Goal: Task Accomplishment & Management: Manage account settings

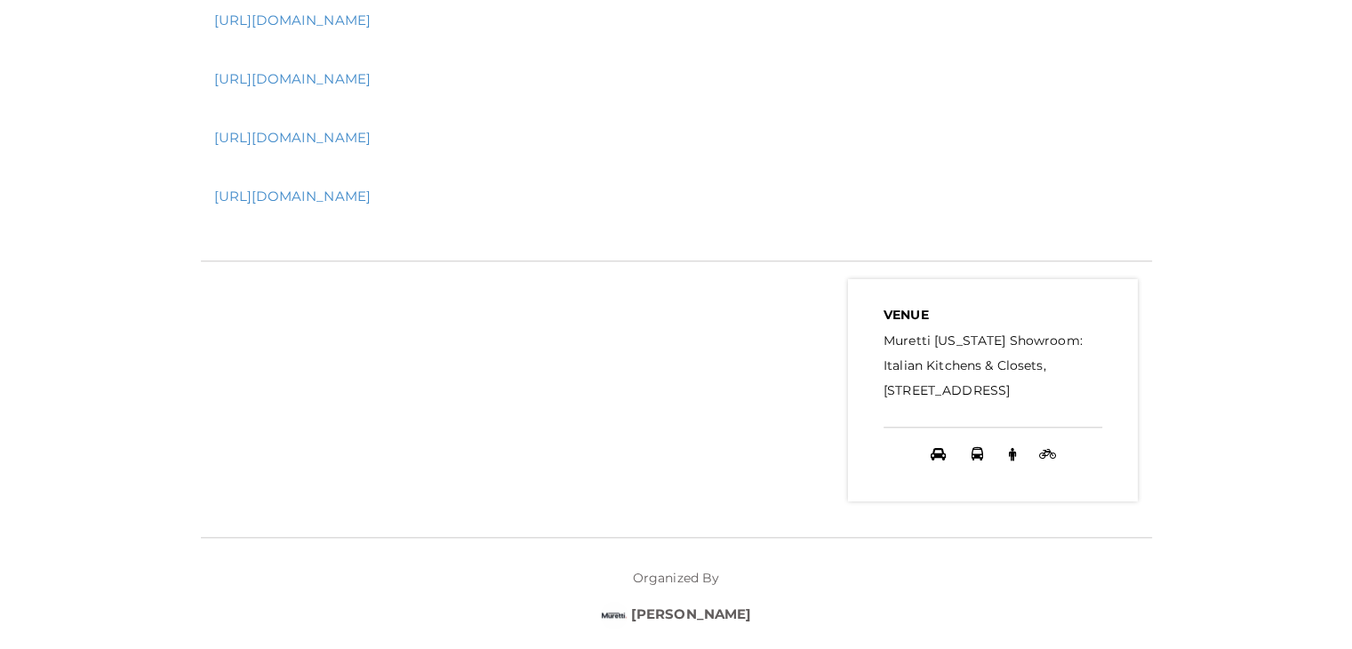
scroll to position [1770, 0]
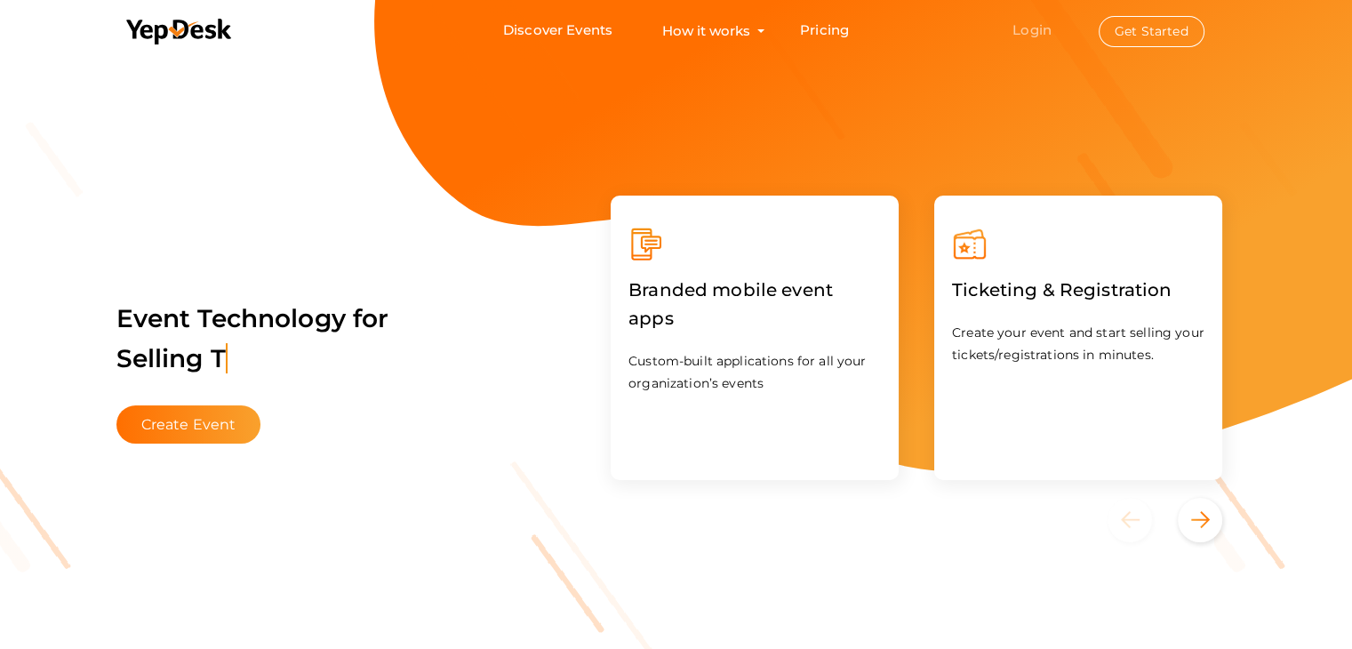
click at [1035, 34] on link "Login" at bounding box center [1031, 29] width 39 height 17
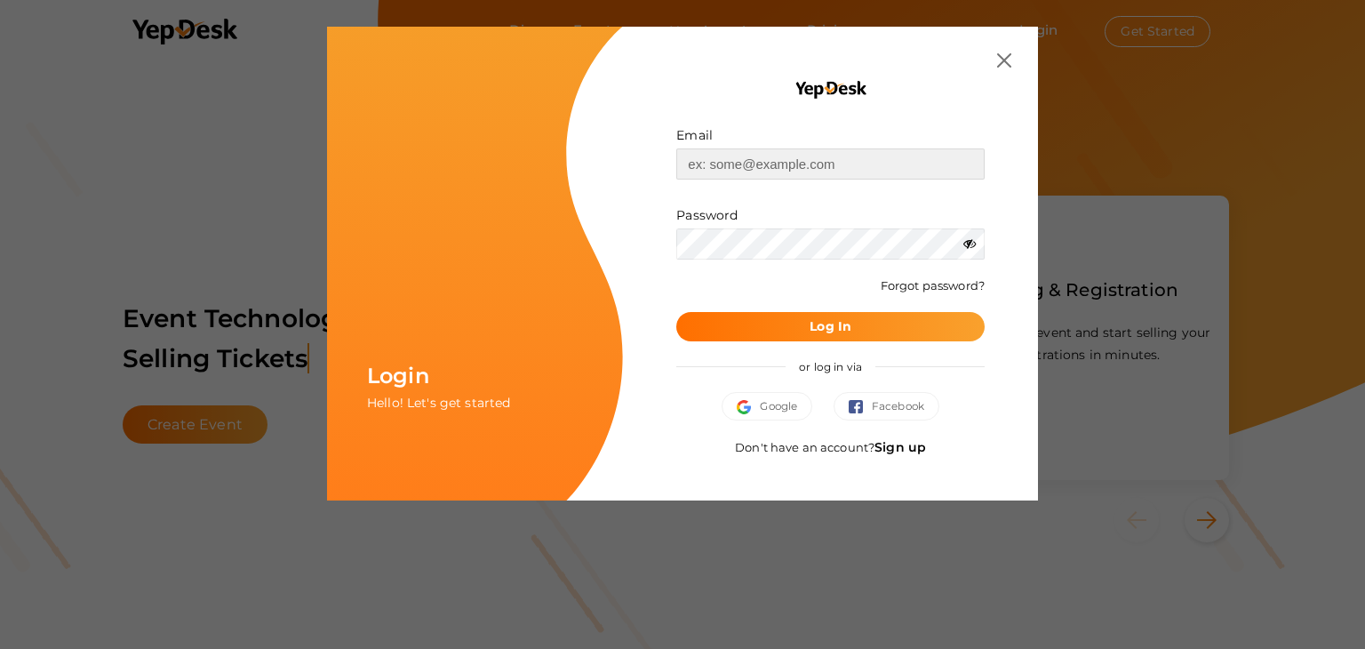
click at [809, 154] on input "text" at bounding box center [830, 163] width 308 height 31
paste input "[EMAIL_ADDRESS][DOMAIN_NAME]"
type input "[EMAIL_ADDRESS][DOMAIN_NAME]"
click at [808, 261] on form "Email muretti.ny.showroom@gmail.com Invalid email. Password Wrong Credentials F…" at bounding box center [830, 233] width 308 height 215
click at [843, 328] on b "Log In" at bounding box center [831, 326] width 42 height 16
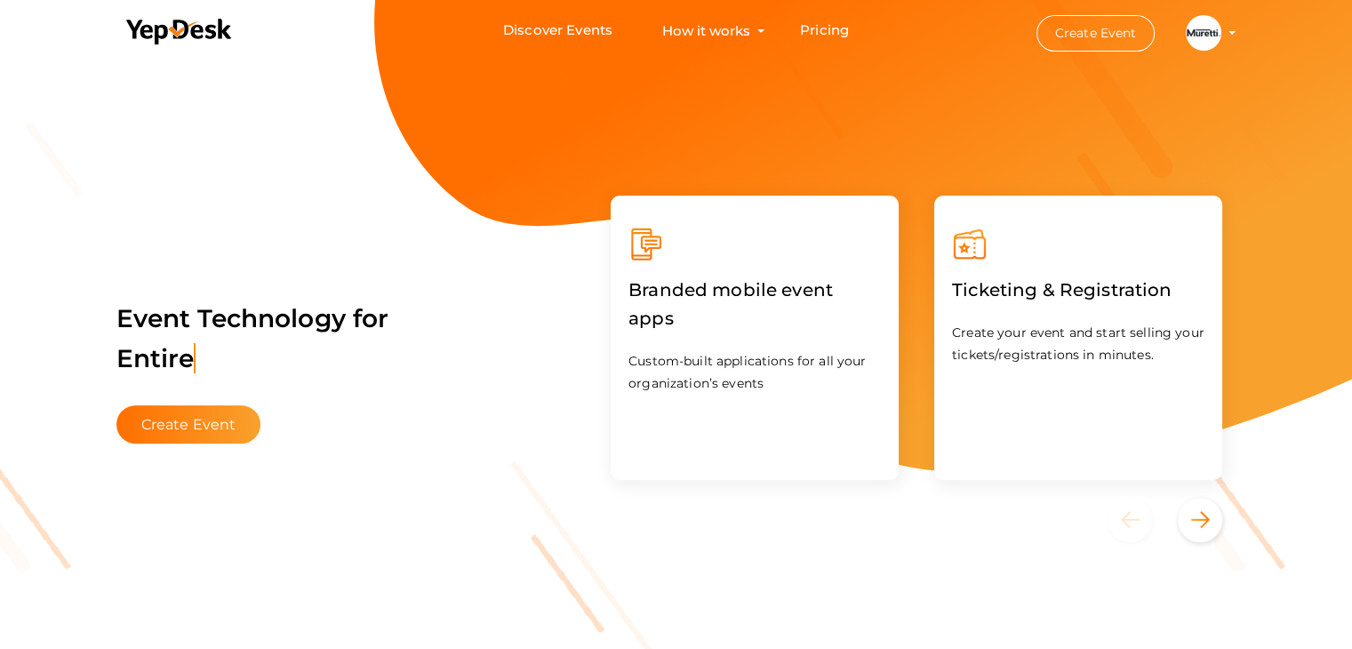
click at [1223, 29] on button "MARCIN LACH muretti.ny.showroom@gmail.com Personal Profile My Events Admin Swit…" at bounding box center [1203, 32] width 46 height 37
click at [1221, 30] on profile-pic at bounding box center [1204, 31] width 36 height 13
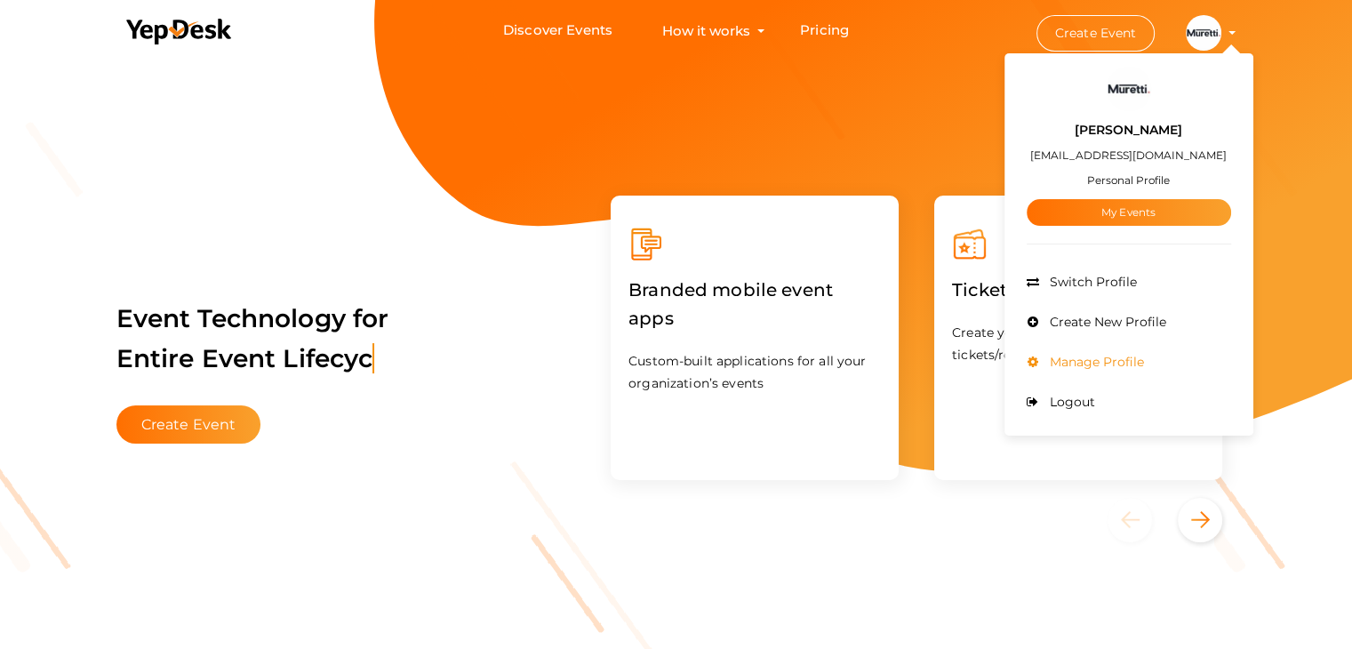
click at [1123, 361] on span "Manage Profile" at bounding box center [1094, 362] width 99 height 16
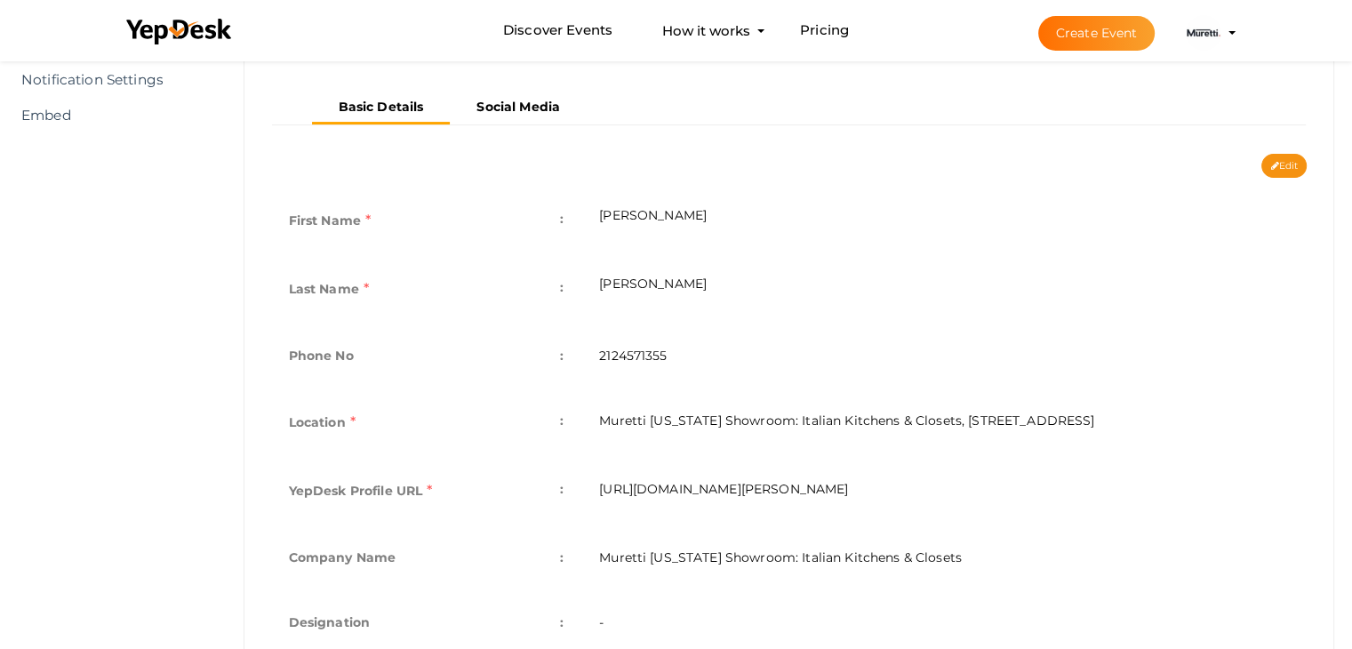
scroll to position [356, 0]
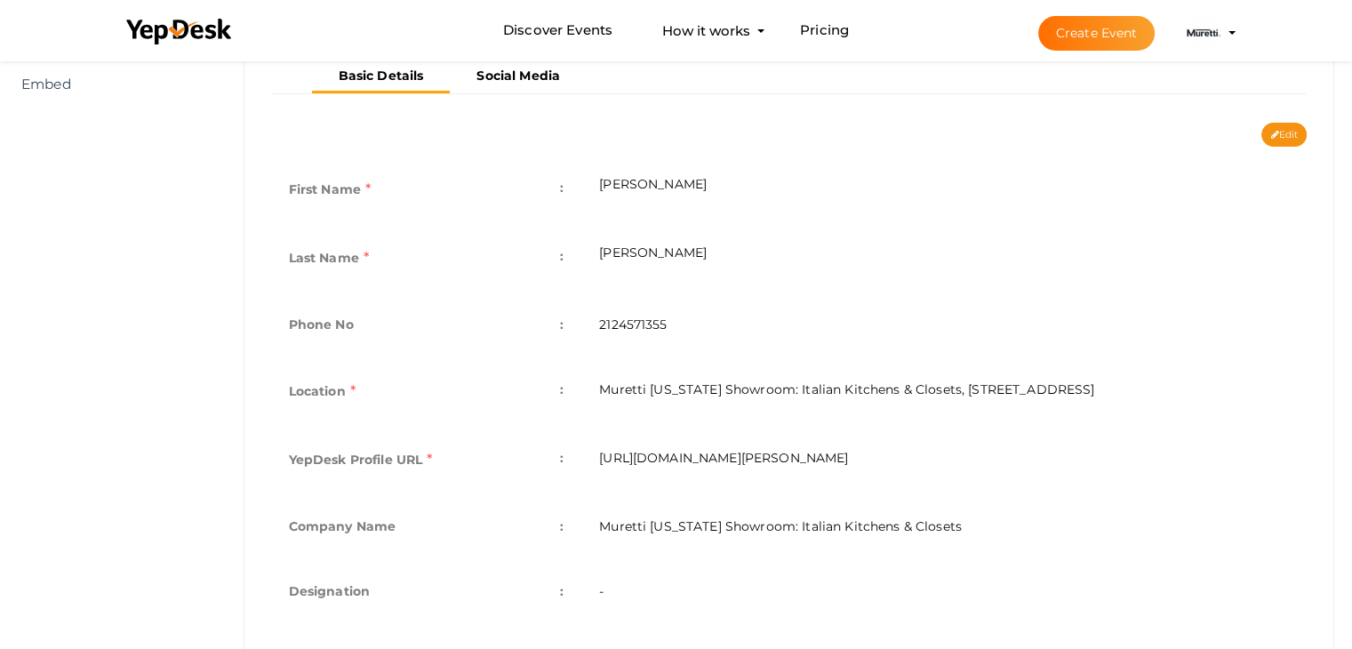
click at [1298, 119] on div "Basic Details Social Media" at bounding box center [789, 91] width 1063 height 62
click at [1290, 129] on button "Edit" at bounding box center [1283, 135] width 45 height 24
type input "MARCIN"
type input "LACH"
type input "2124571355"
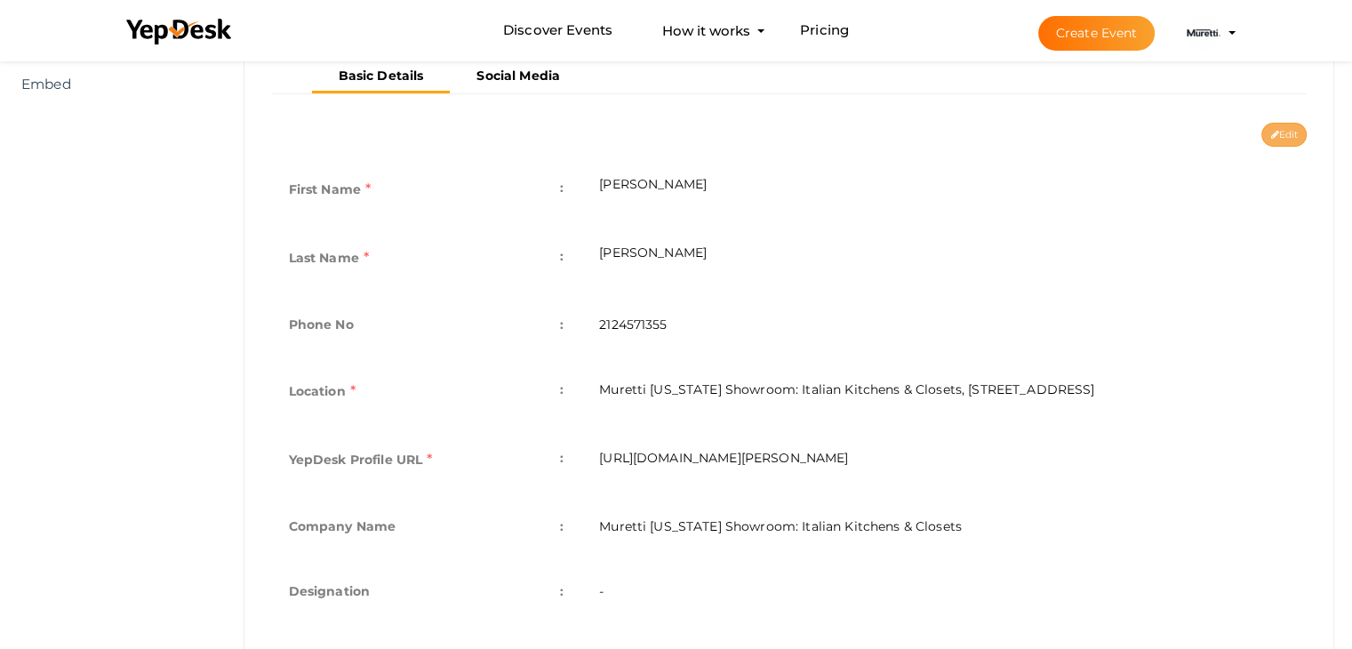
type input "Muretti [US_STATE] Showroom: Italian Kitchens & Closets, [STREET_ADDRESS]"
type input "marcin-lach"
type input "Muretti [US_STATE] Showroom: Italian Kitchens & Closets"
type textarea "For 25+ years, Muretti has been a leading name in quality handcrafted Italian k…"
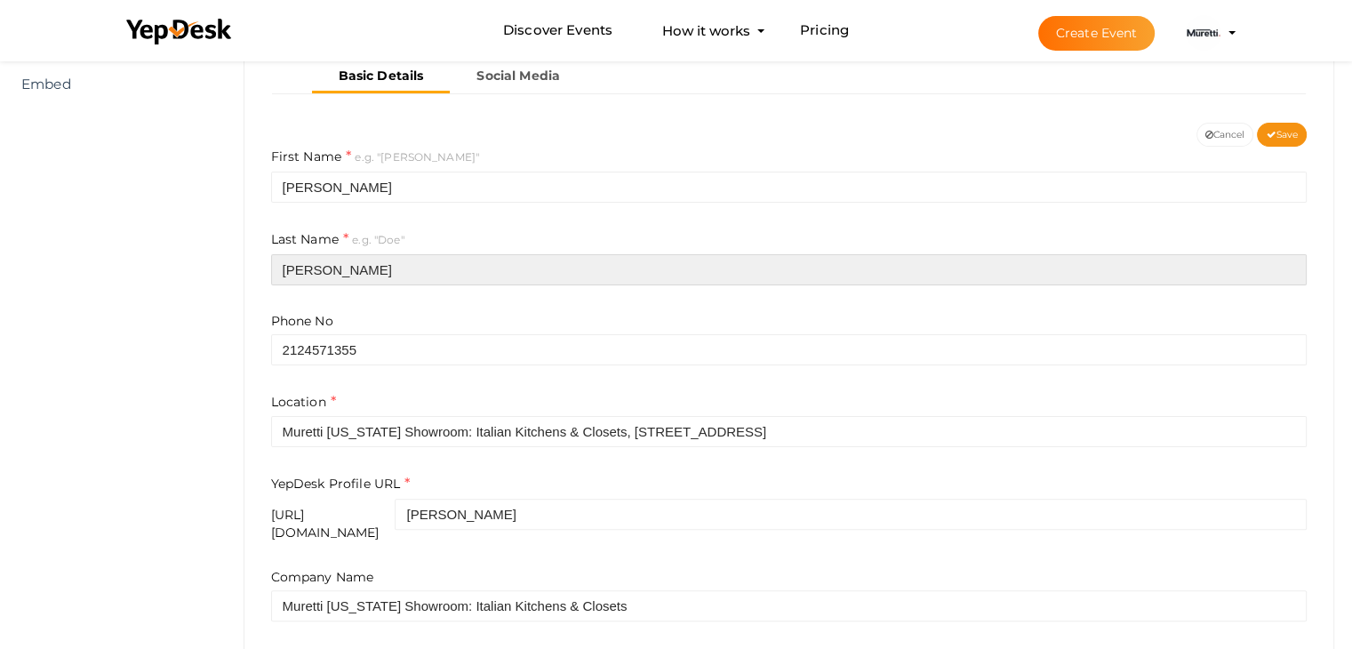
drag, startPoint x: 398, startPoint y: 267, endPoint x: 196, endPoint y: 268, distance: 201.8
type input "dv"
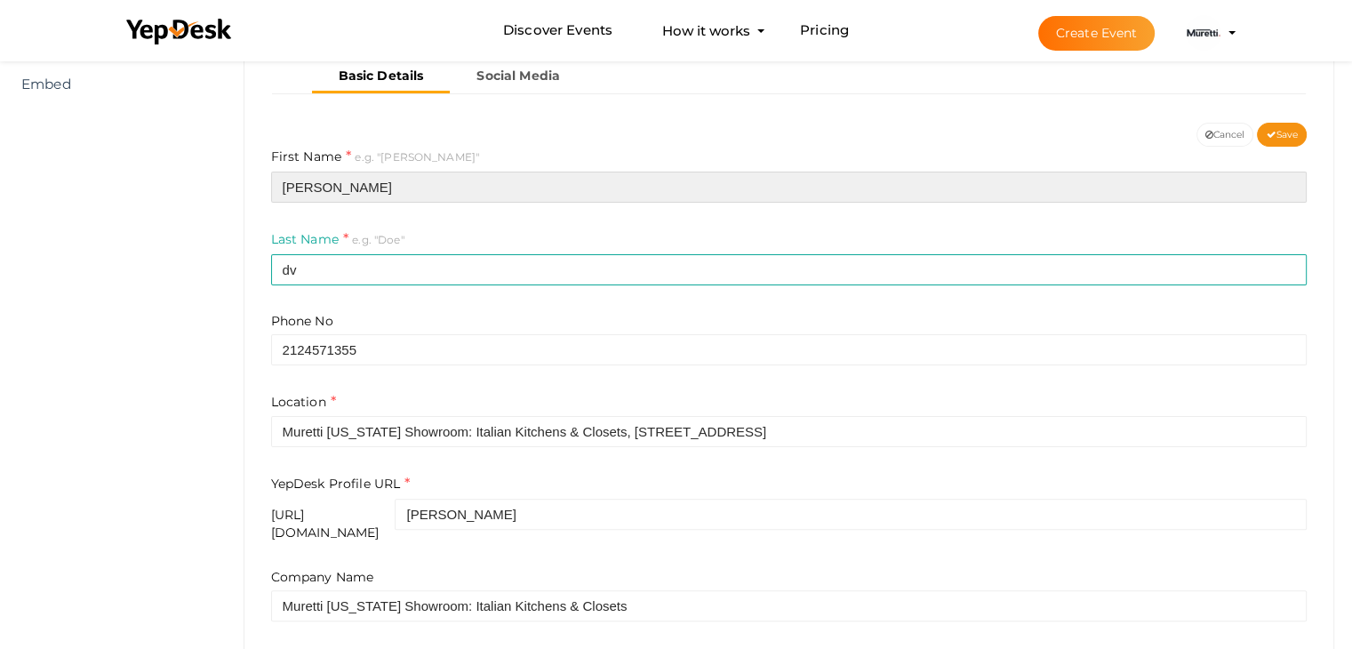
drag, startPoint x: 378, startPoint y: 186, endPoint x: 225, endPoint y: 179, distance: 153.0
click at [235, 179] on div "Profile Details View & Update your Profile Details MARCIN LACH info@muretti.com…" at bounding box center [789, 321] width 1127 height 1166
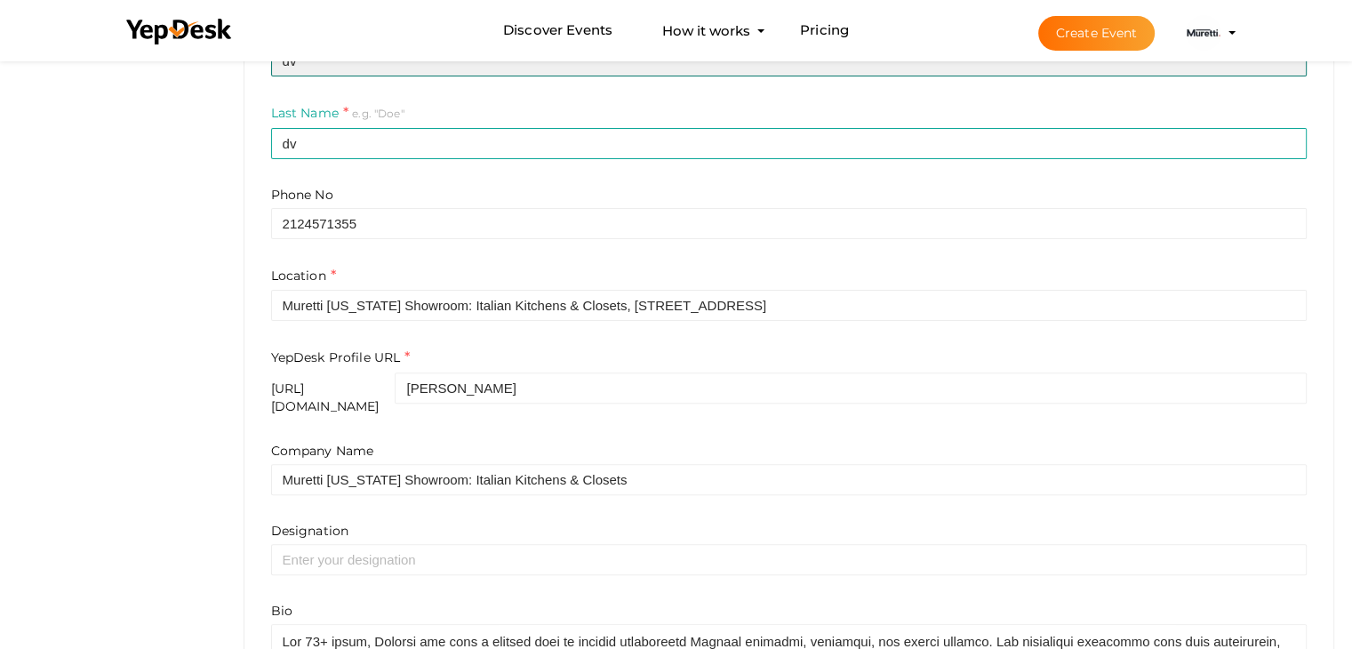
scroll to position [503, 0]
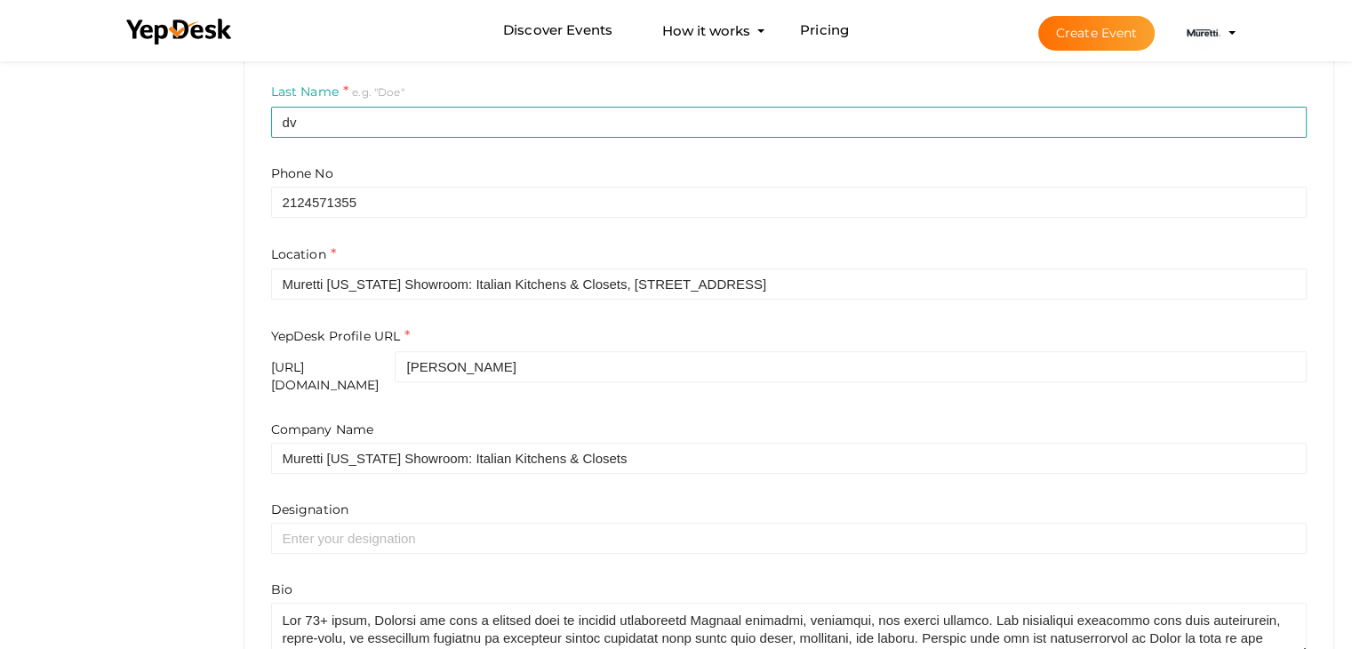
type input "dv"
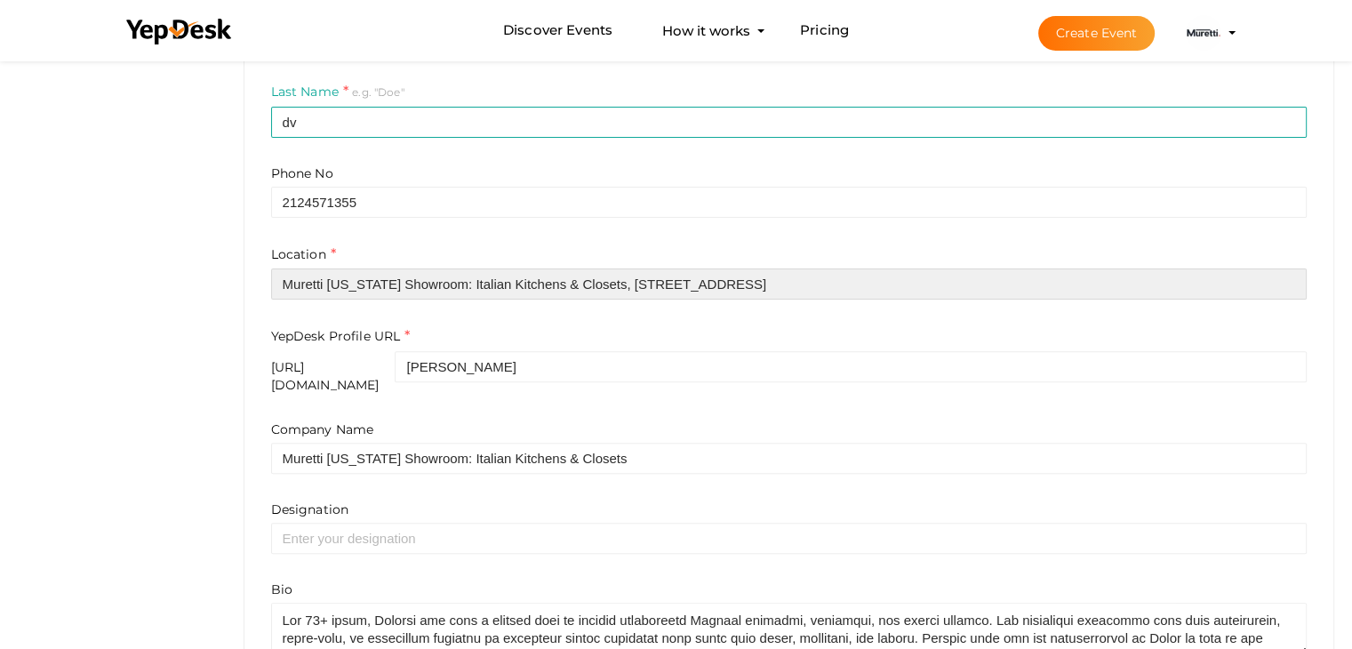
click at [548, 286] on input "Muretti New York Showroom: Italian Kitchens & Closets, 134 W 25th St, NY, 10001…" at bounding box center [789, 283] width 1036 height 31
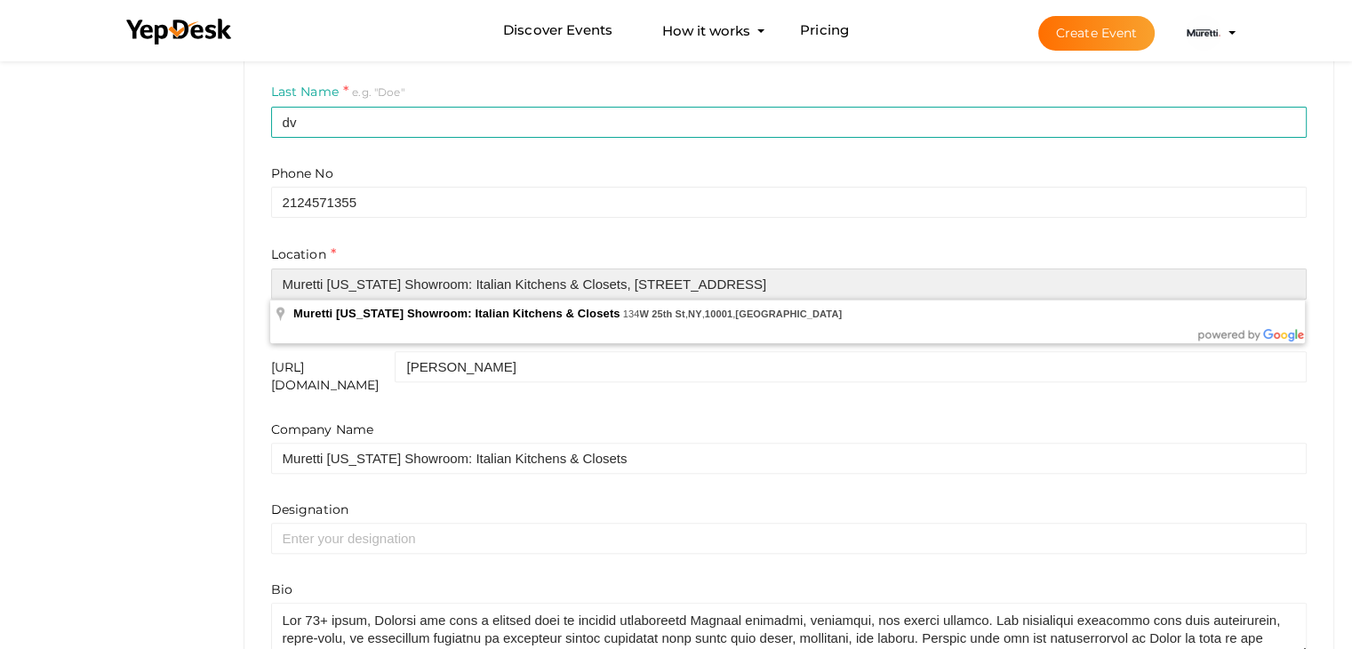
click at [548, 286] on input "Muretti New York Showroom: Italian Kitchens & Closets, 134 W 25th St, NY, 10001…" at bounding box center [789, 283] width 1036 height 31
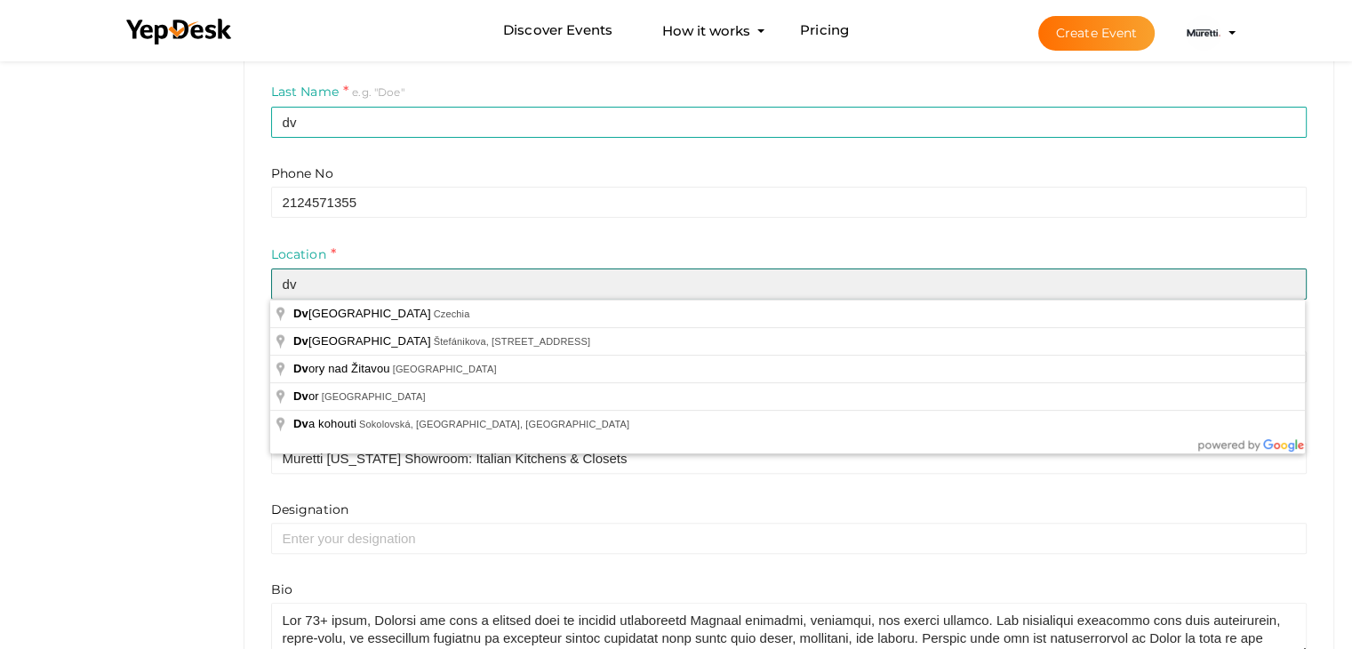
type input "dv"
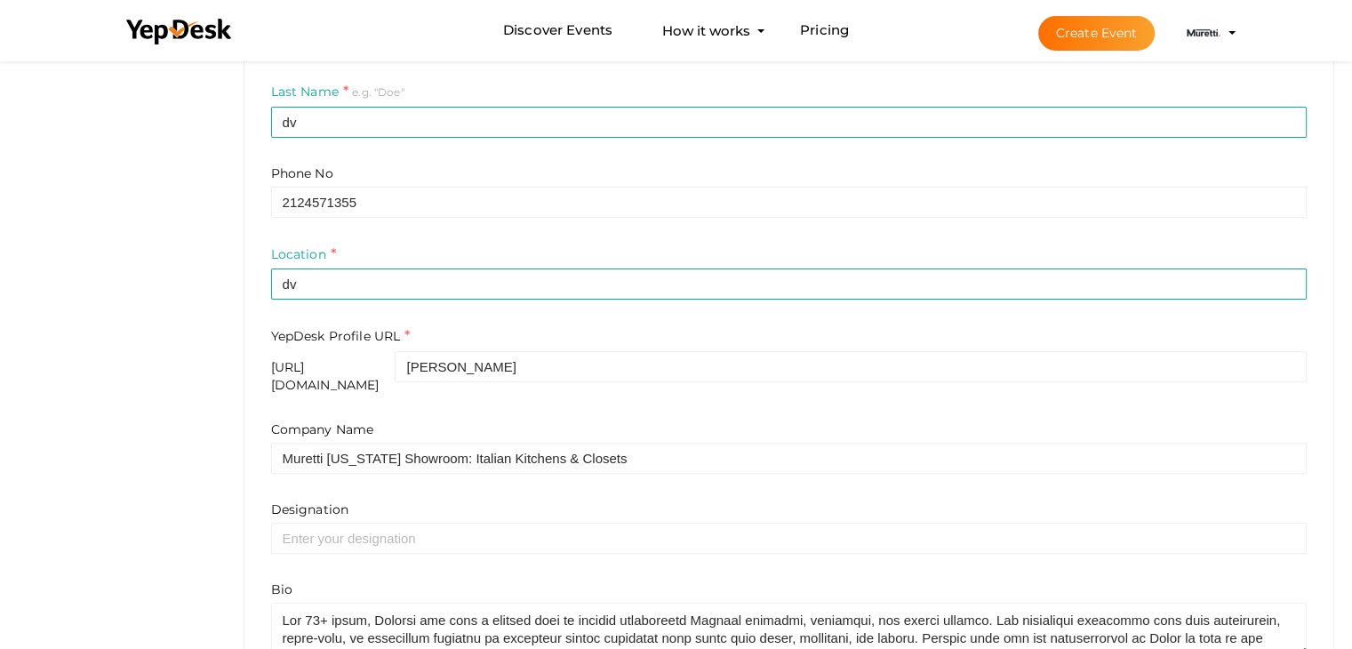
click at [429, 500] on div "Designation" at bounding box center [789, 526] width 1036 height 53
click at [392, 367] on div "https://www.yepdesk.com/profile/" at bounding box center [333, 376] width 124 height 36
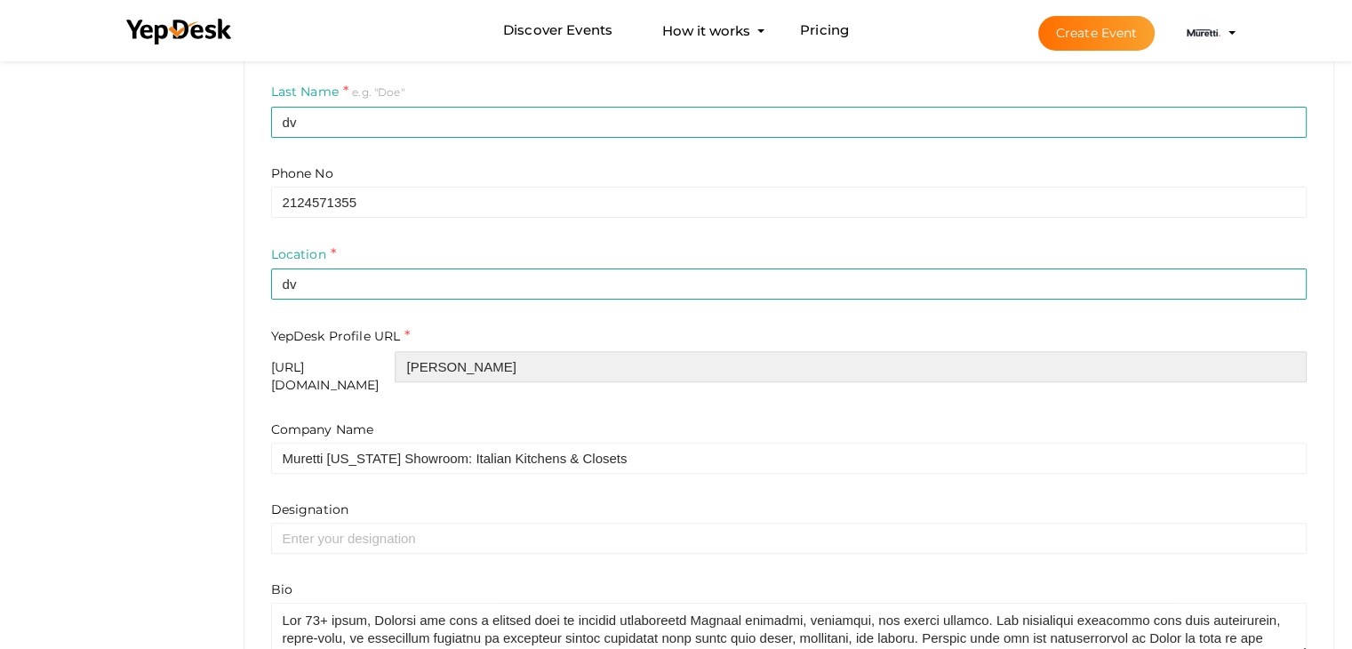
drag, startPoint x: 575, startPoint y: 374, endPoint x: 384, endPoint y: 375, distance: 191.1
click at [372, 364] on div "https://www.yepdesk.com/profile/ marcin-lach" at bounding box center [789, 372] width 1036 height 43
type input "dvdvdv"
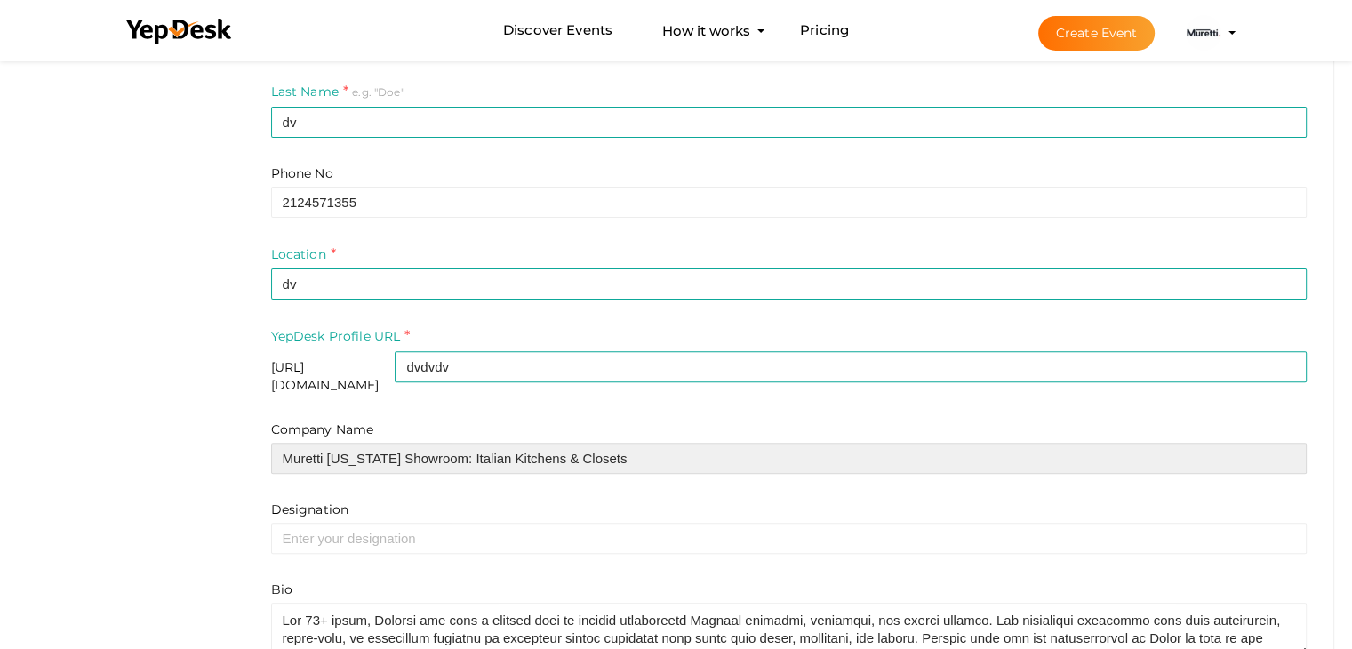
drag, startPoint x: 651, startPoint y: 438, endPoint x: 124, endPoint y: 449, distance: 526.3
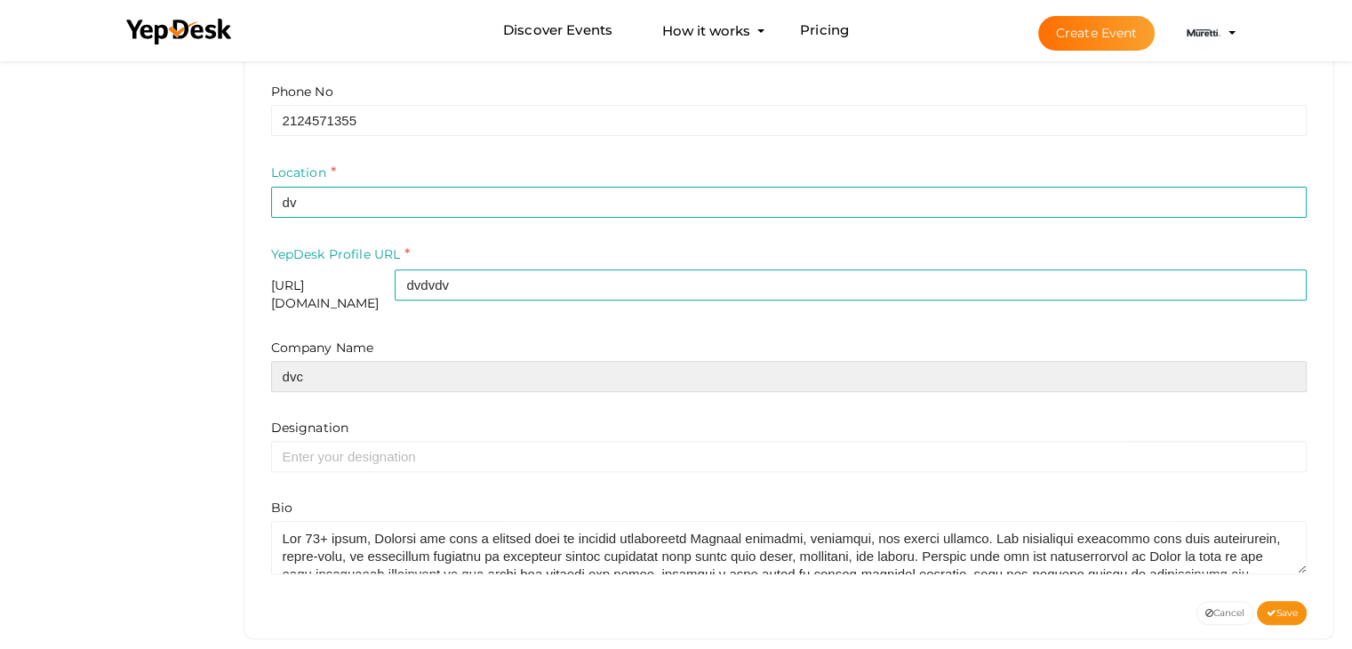
scroll to position [597, 0]
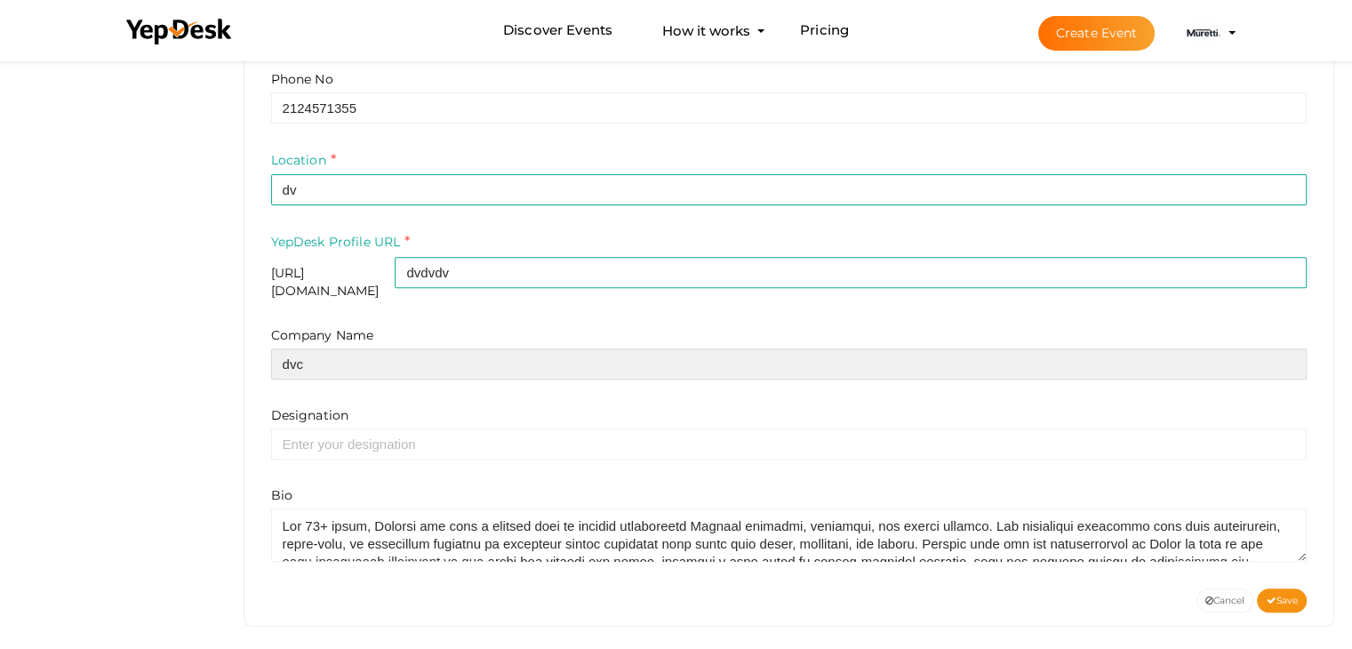
type input "dvc"
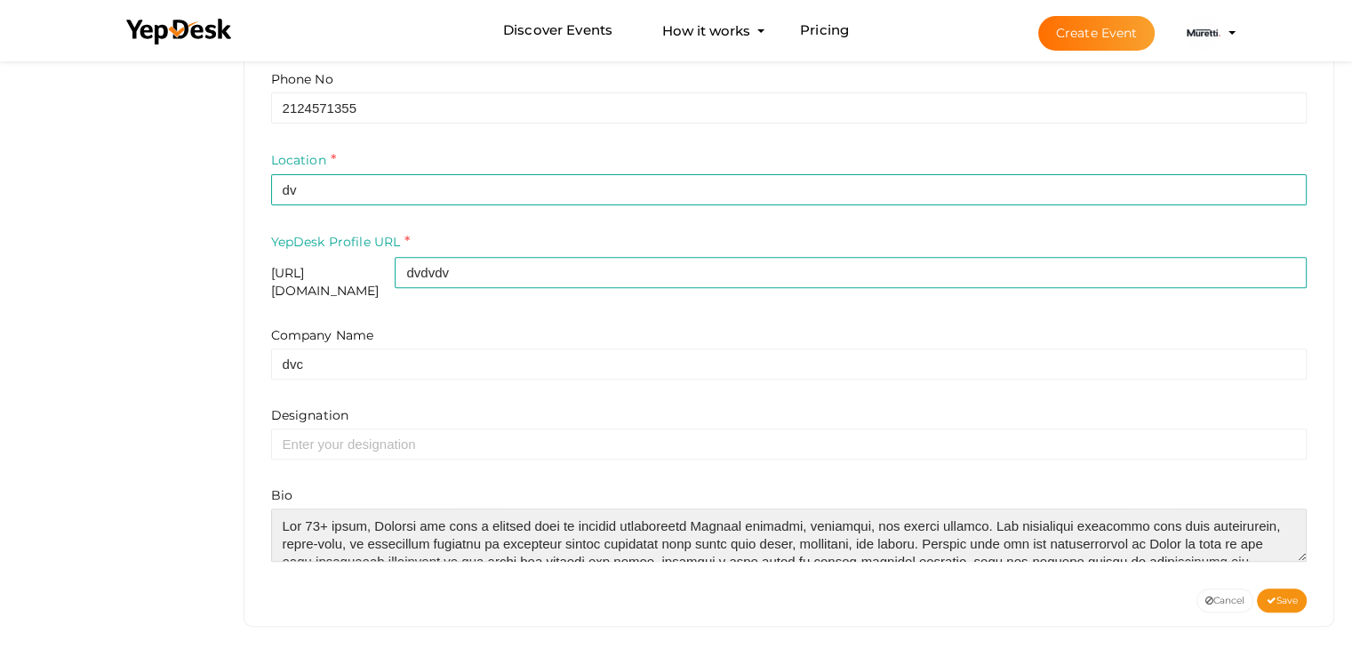
scroll to position [178, 0]
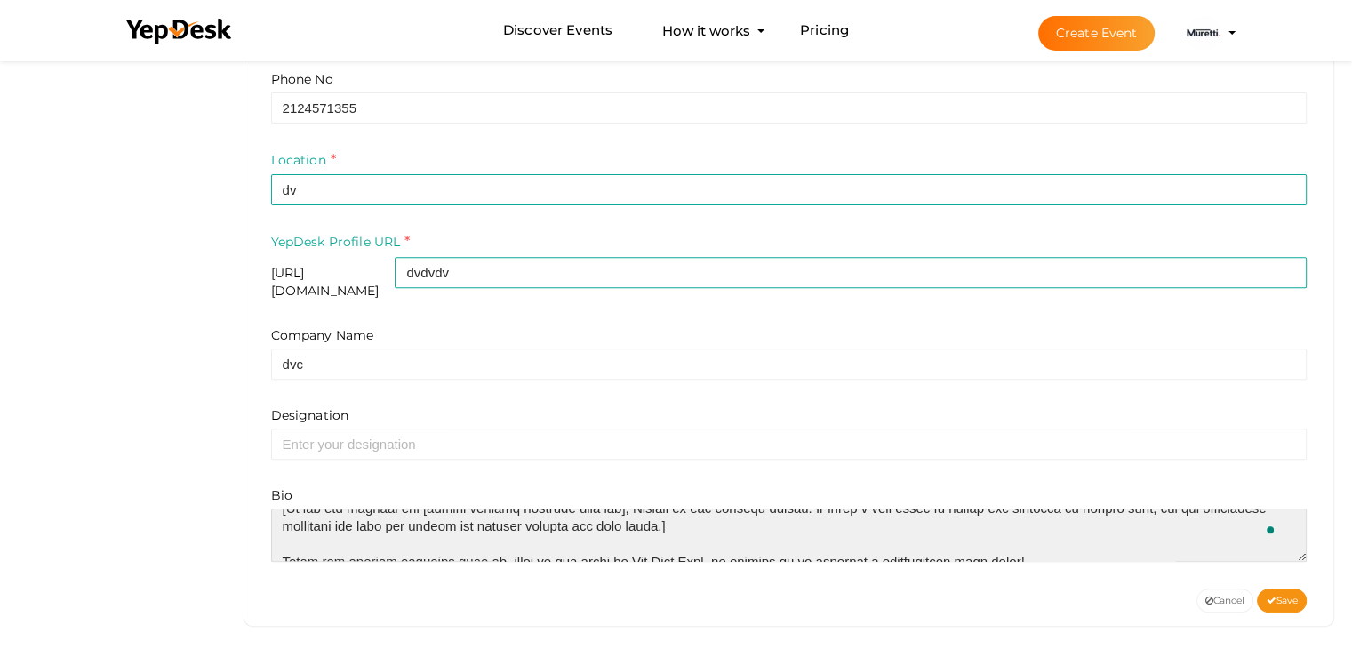
drag, startPoint x: 275, startPoint y: 502, endPoint x: 1179, endPoint y: 589, distance: 908.1
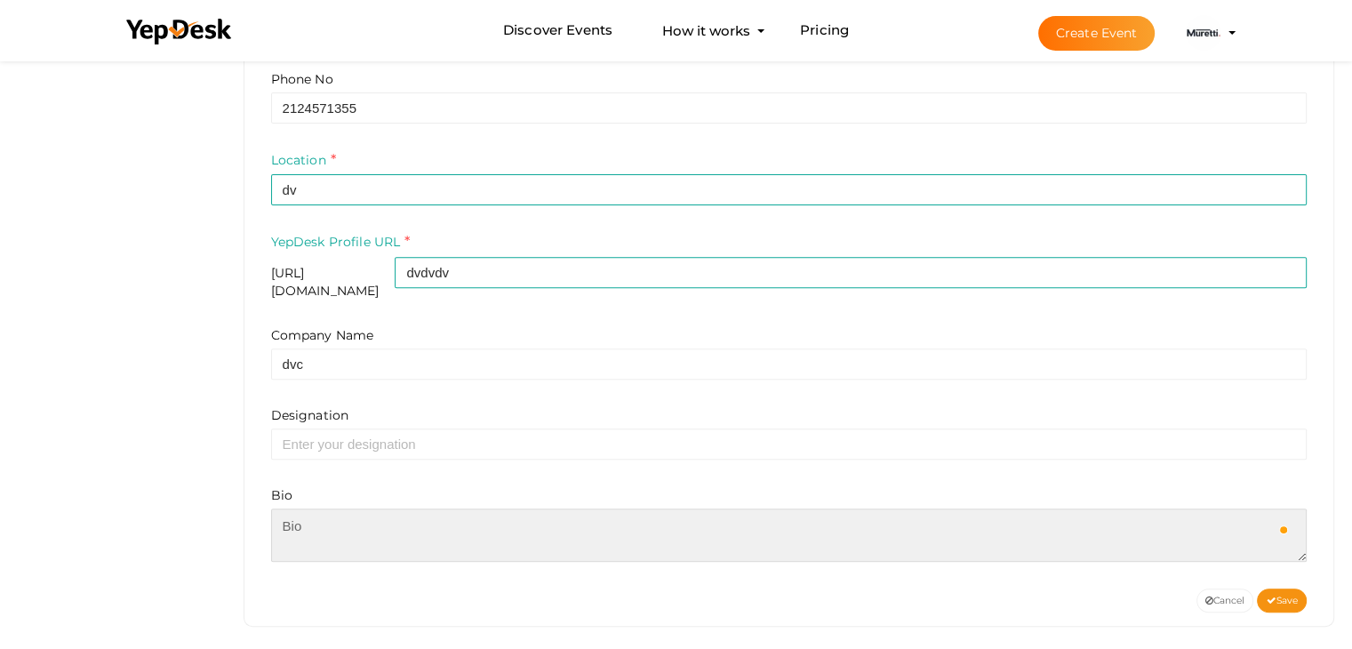
scroll to position [0, 0]
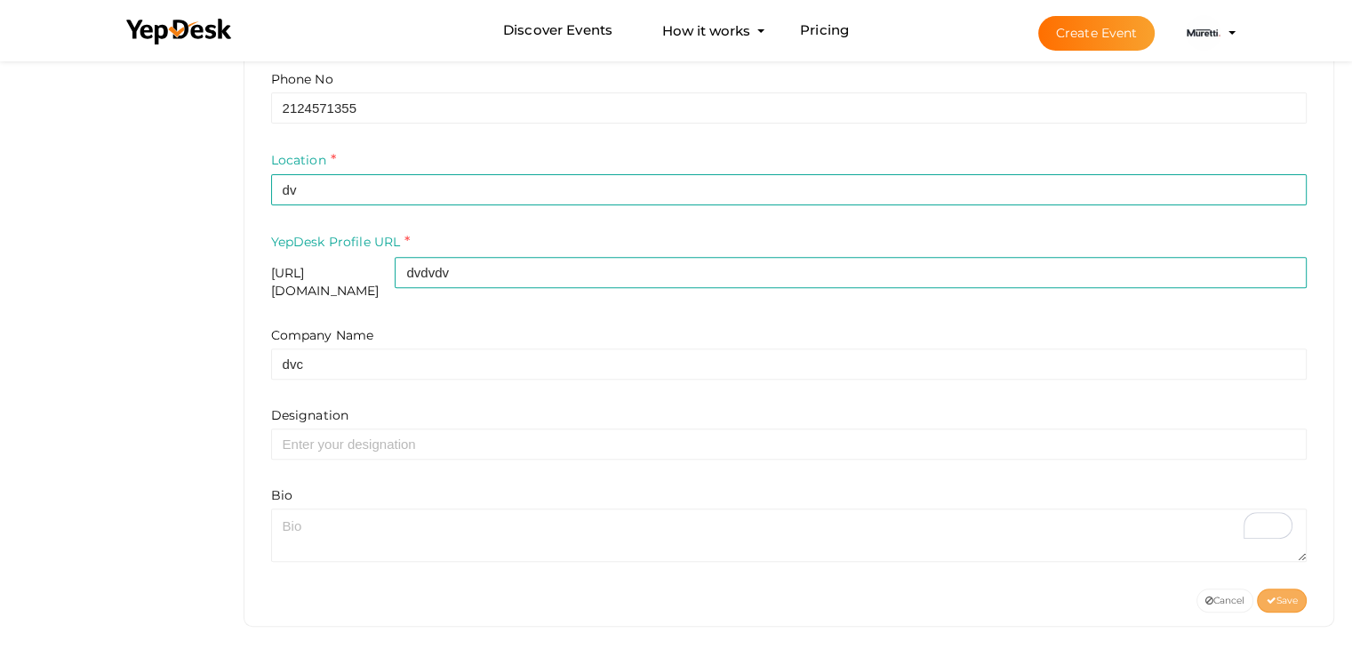
click at [1287, 595] on span "Save" at bounding box center [1282, 601] width 32 height 12
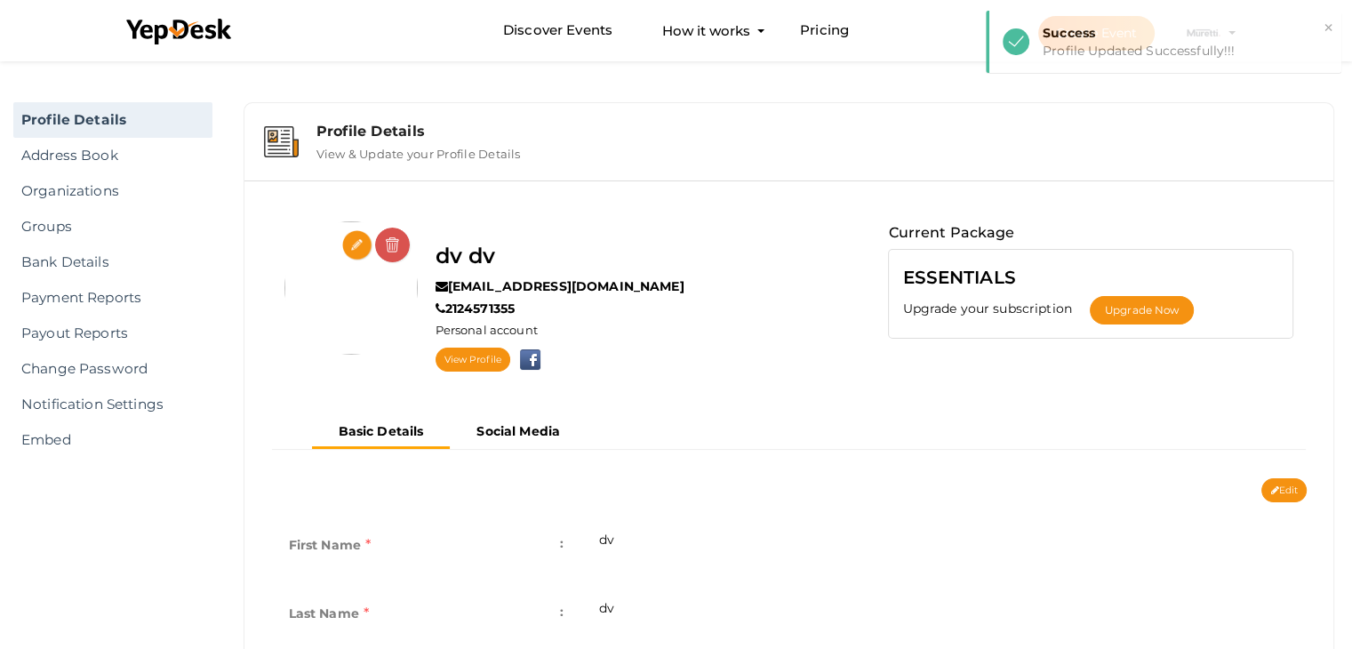
click at [392, 244] on img at bounding box center [392, 246] width 37 height 37
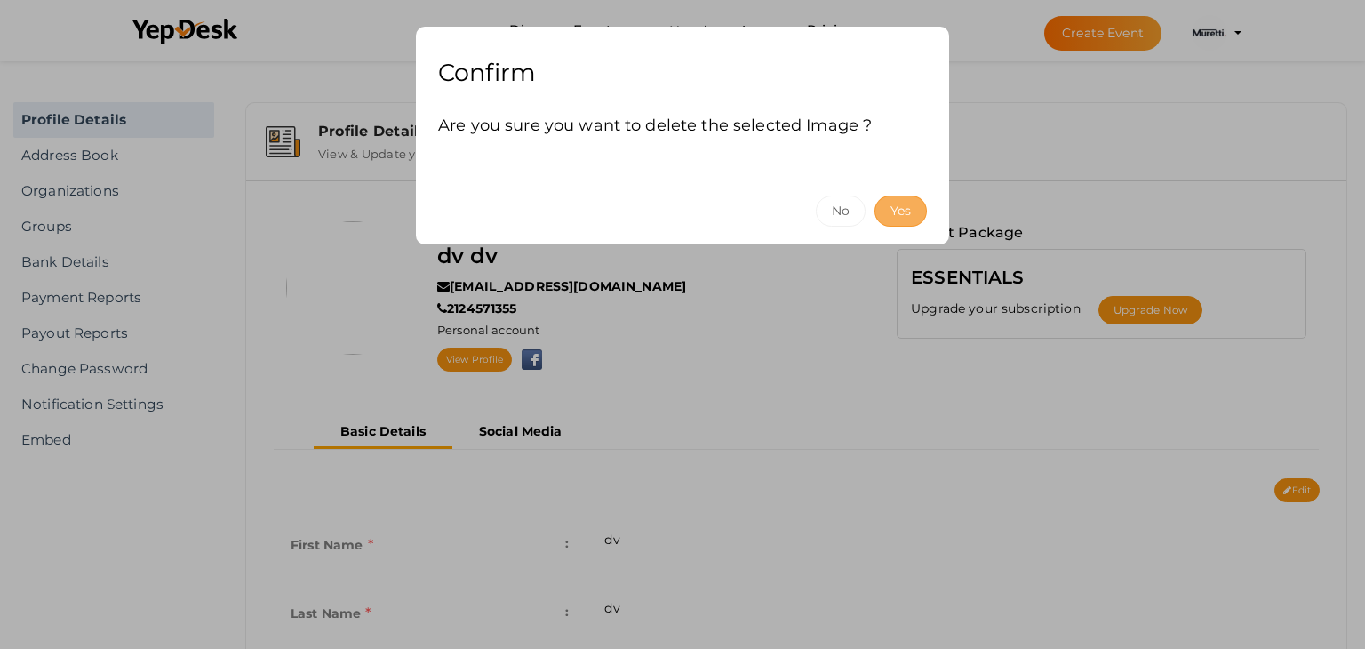
click at [907, 211] on button "Yes" at bounding box center [901, 211] width 52 height 31
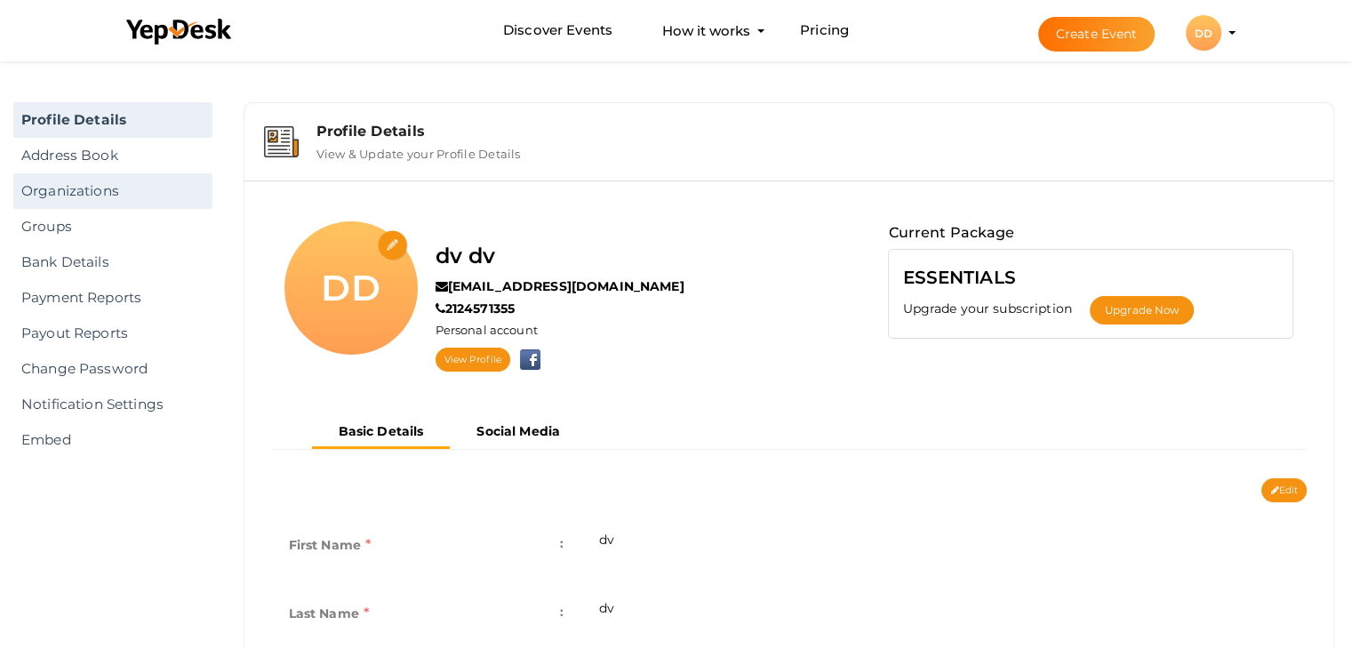
click at [116, 196] on link "Organizations" at bounding box center [112, 191] width 199 height 36
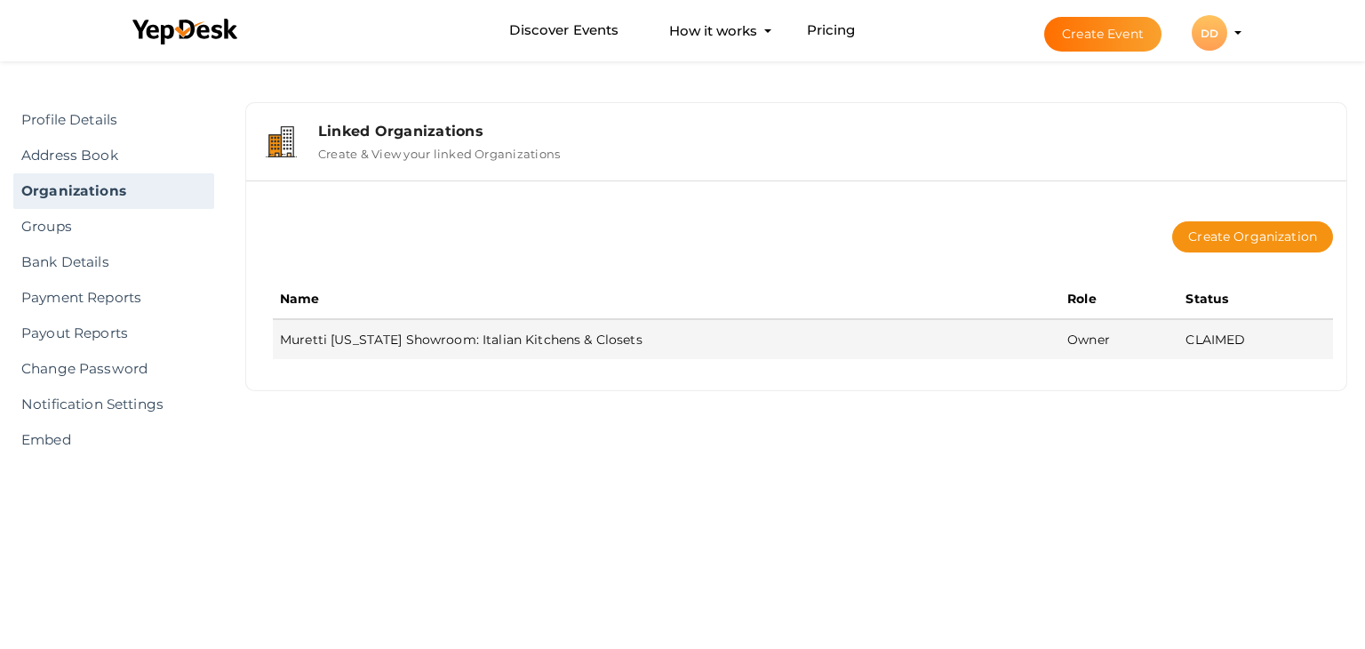
click at [802, 332] on td "Muretti [US_STATE] Showroom: Italian Kitchens & Closets" at bounding box center [667, 339] width 788 height 40
click at [557, 335] on td "Muretti [US_STATE] Showroom: Italian Kitchens & Closets" at bounding box center [667, 339] width 788 height 40
click at [556, 339] on td "Muretti [US_STATE] Showroom: Italian Kitchens & Closets" at bounding box center [667, 339] width 788 height 40
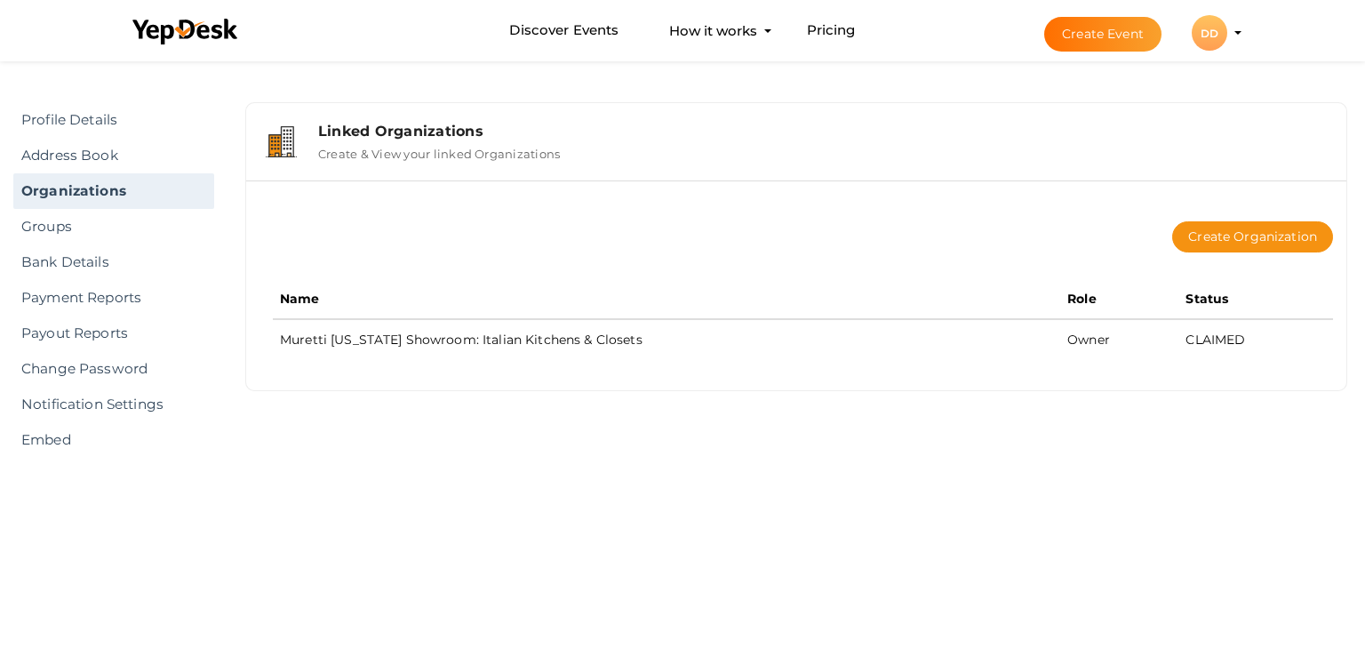
click at [758, 316] on th "Name" at bounding box center [667, 299] width 788 height 40
click at [1227, 44] on button "DD DD dv dv muretti.ny.showroom@gmail.com Personal Profile My Events Admin Swit…" at bounding box center [1210, 32] width 46 height 37
click at [1227, 33] on profile-pic "DD" at bounding box center [1210, 33] width 36 height 13
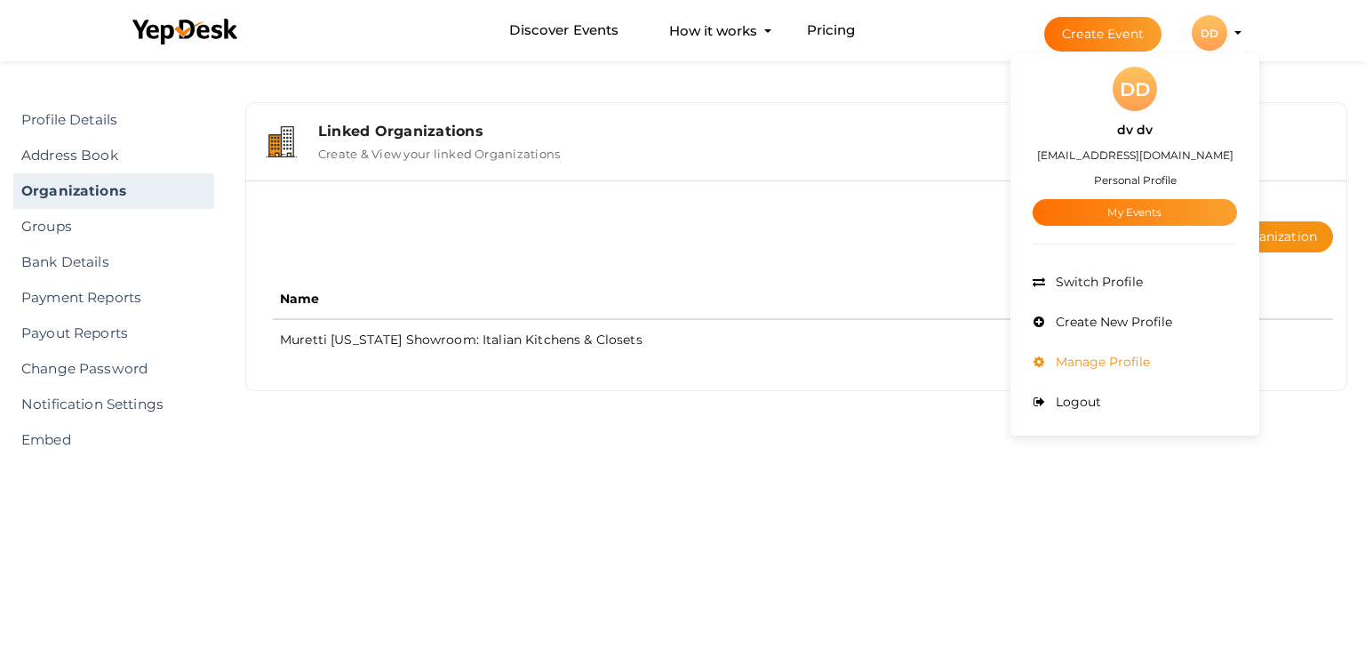
click at [1139, 356] on span "Manage Profile" at bounding box center [1100, 362] width 99 height 16
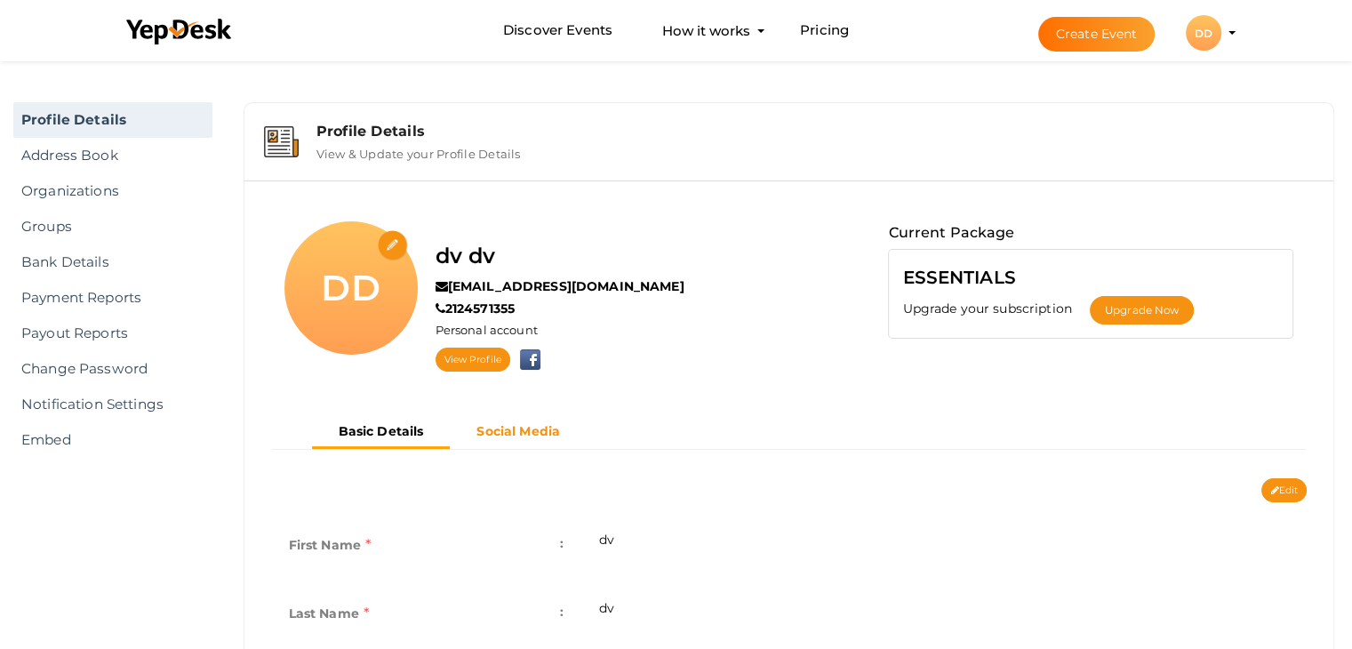
click at [531, 435] on b "Social Media" at bounding box center [518, 431] width 84 height 16
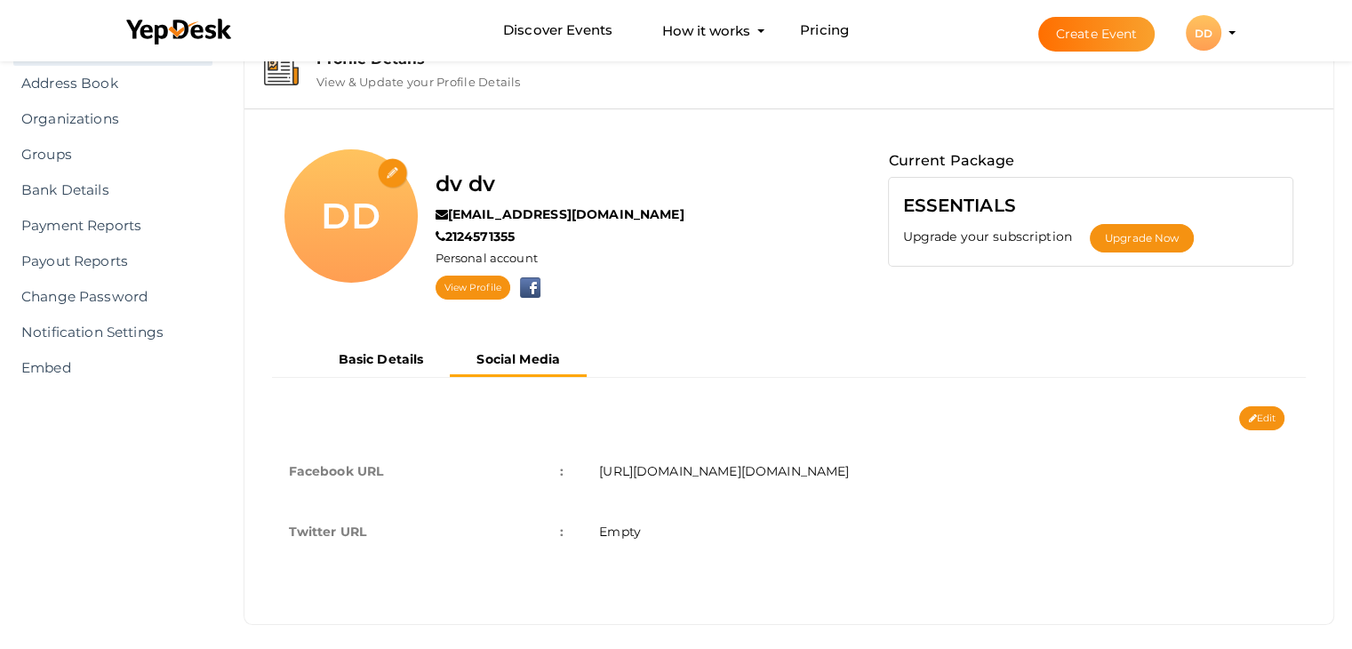
scroll to position [82, 0]
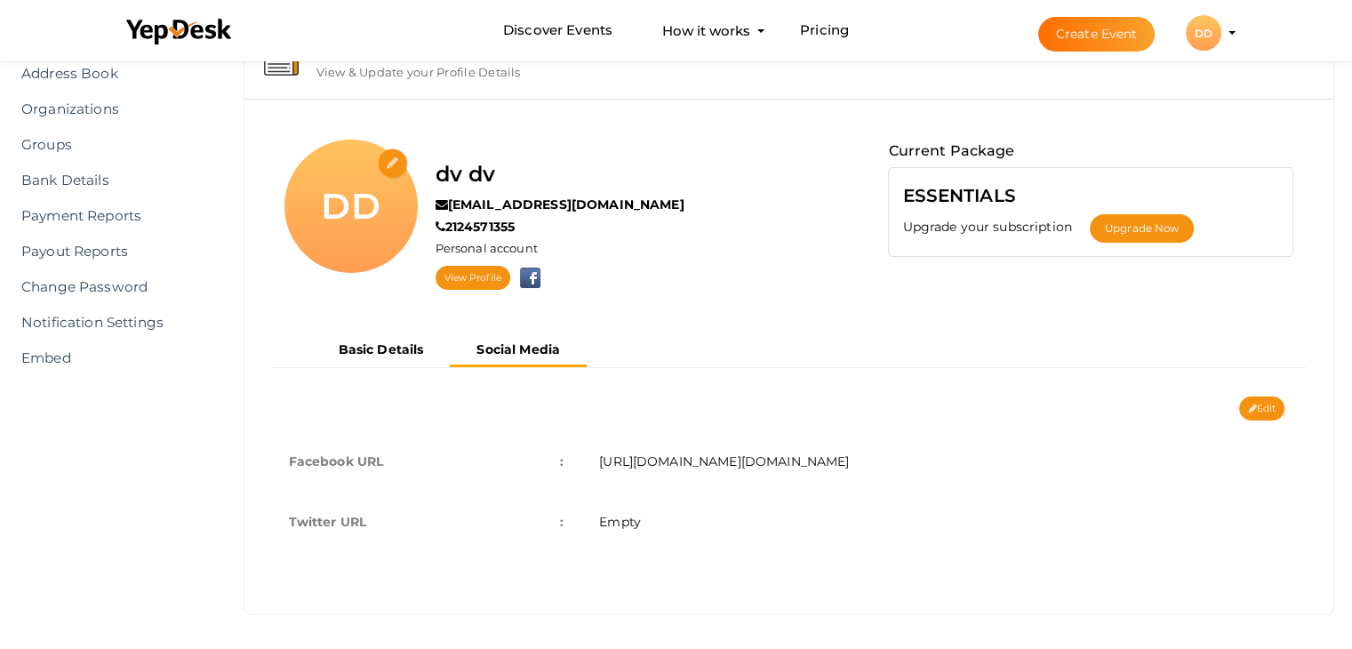
click at [836, 459] on span "[URL][DOMAIN_NAME][DOMAIN_NAME]" at bounding box center [724, 461] width 250 height 16
click at [1255, 403] on button "Edit" at bounding box center [1261, 408] width 45 height 24
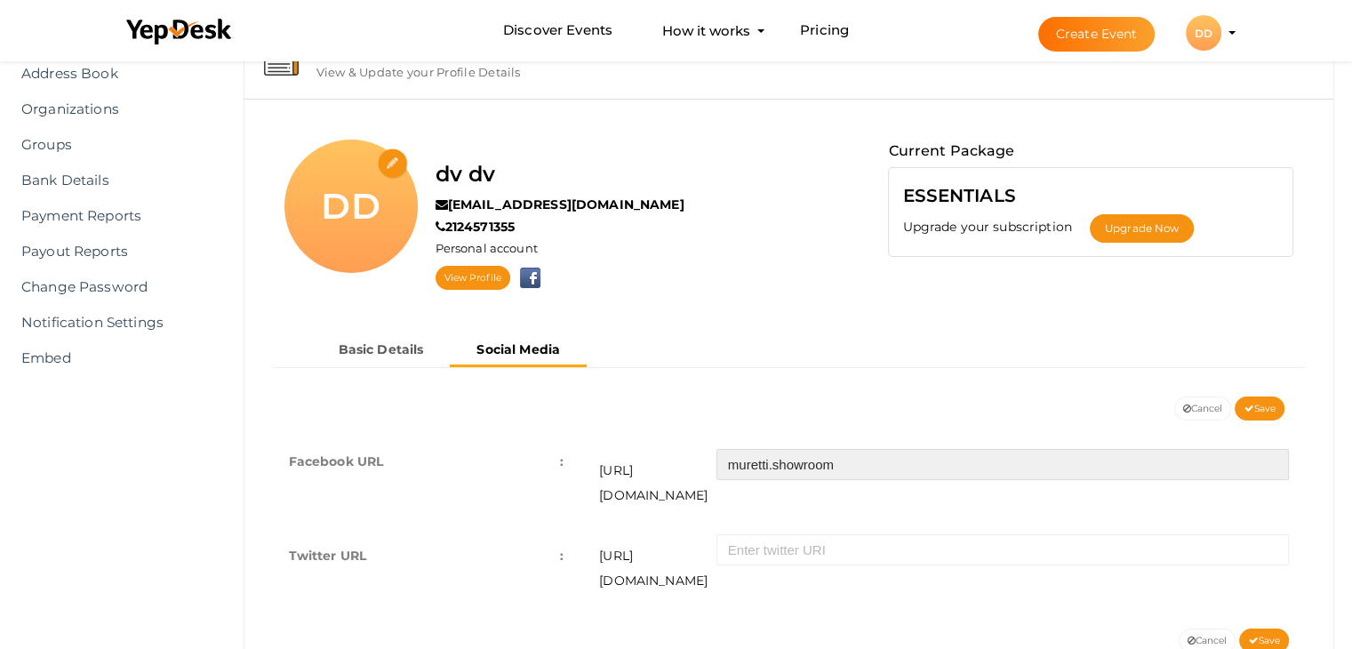
drag, startPoint x: 802, startPoint y: 456, endPoint x: 681, endPoint y: 456, distance: 120.9
click at [682, 456] on div "https://facebook.com/ muretti.showroom" at bounding box center [944, 474] width 690 height 68
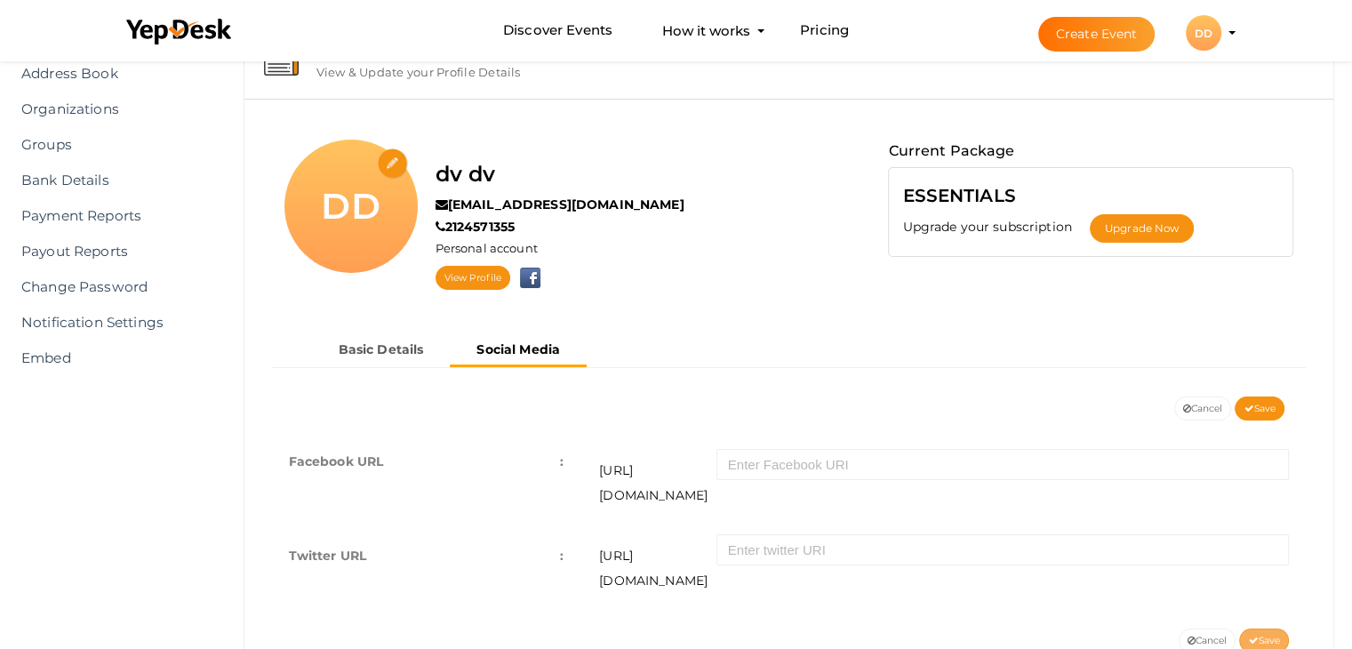
click at [1259, 628] on button "Save" at bounding box center [1264, 640] width 50 height 24
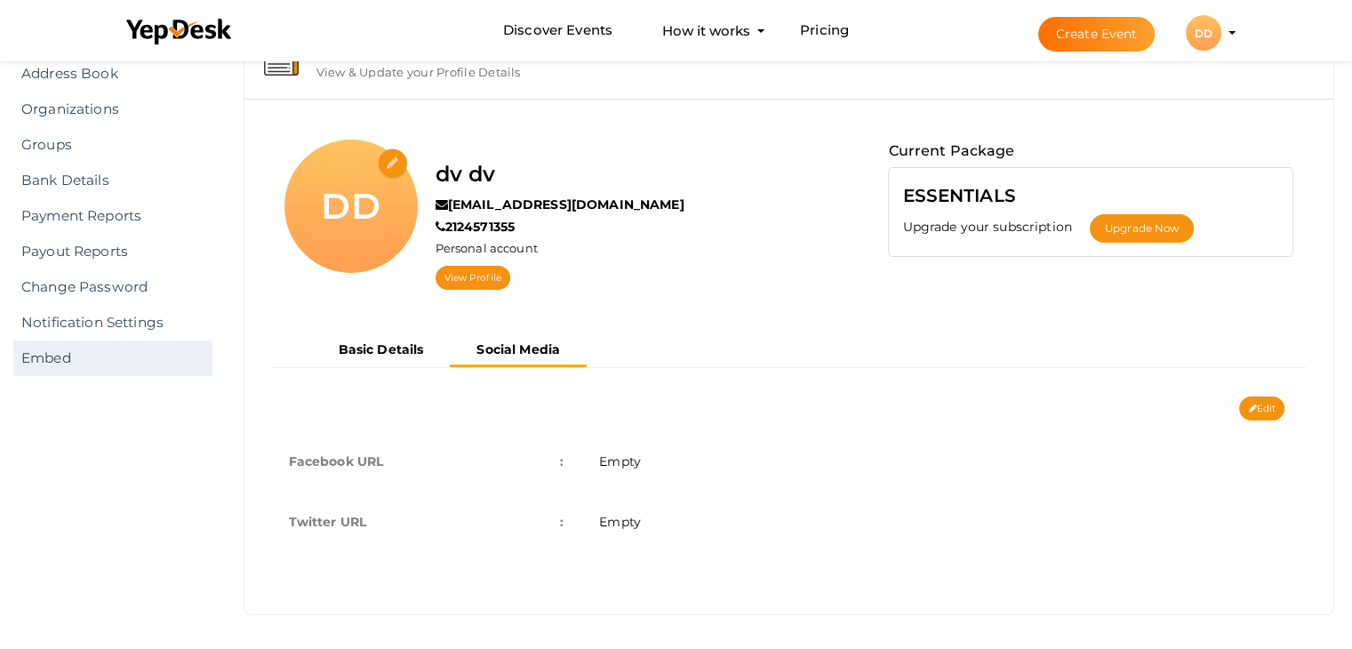
click at [119, 356] on link "Embed" at bounding box center [112, 358] width 199 height 36
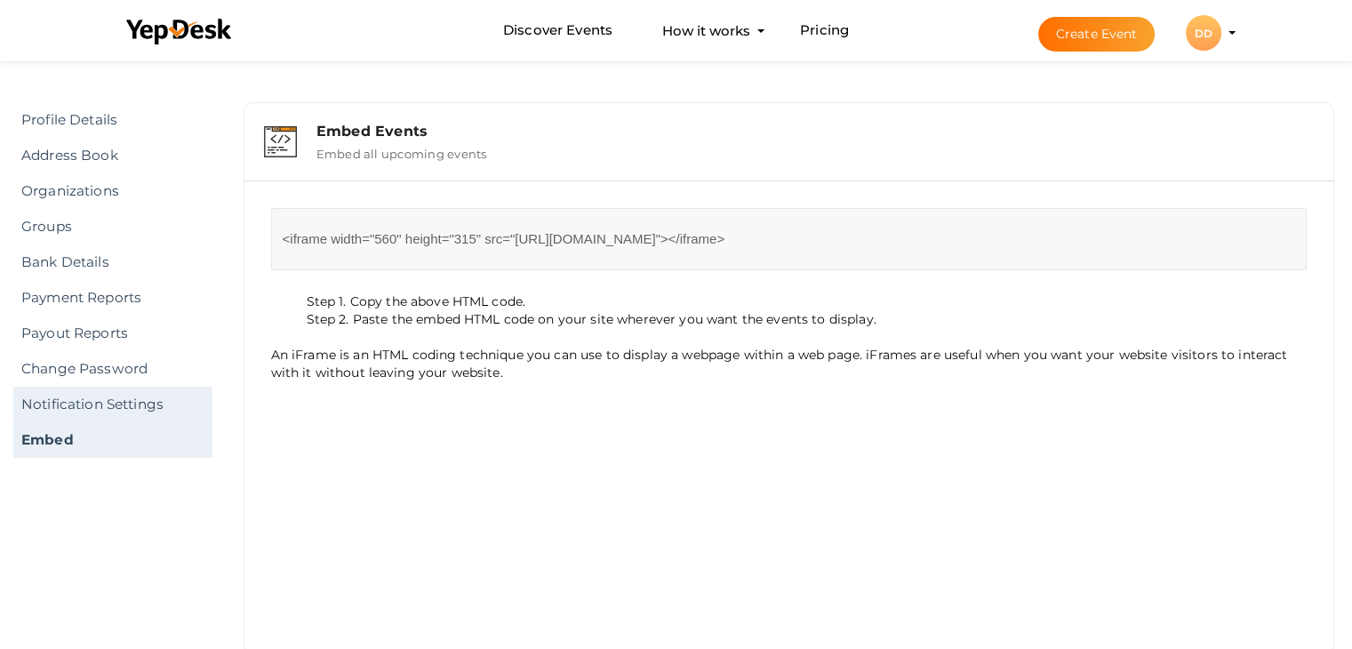
click at [124, 396] on link "Notification Settings" at bounding box center [112, 405] width 199 height 36
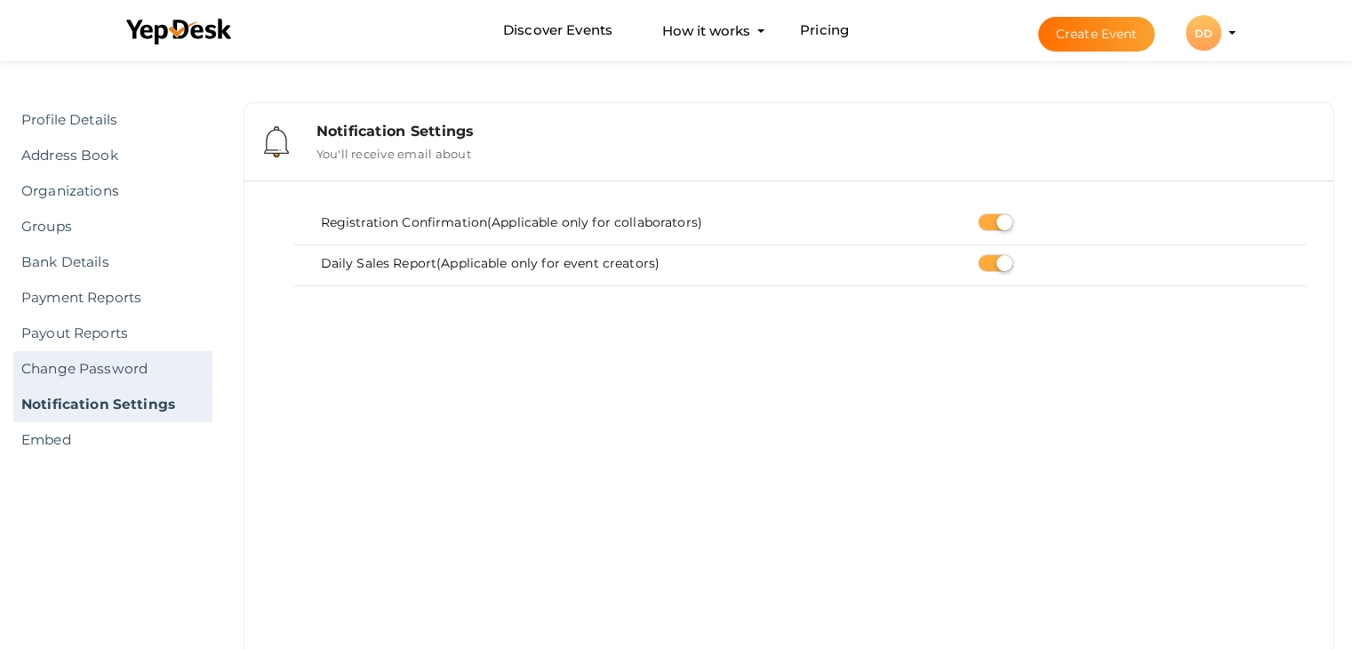
click at [128, 374] on link "Change Password" at bounding box center [112, 369] width 199 height 36
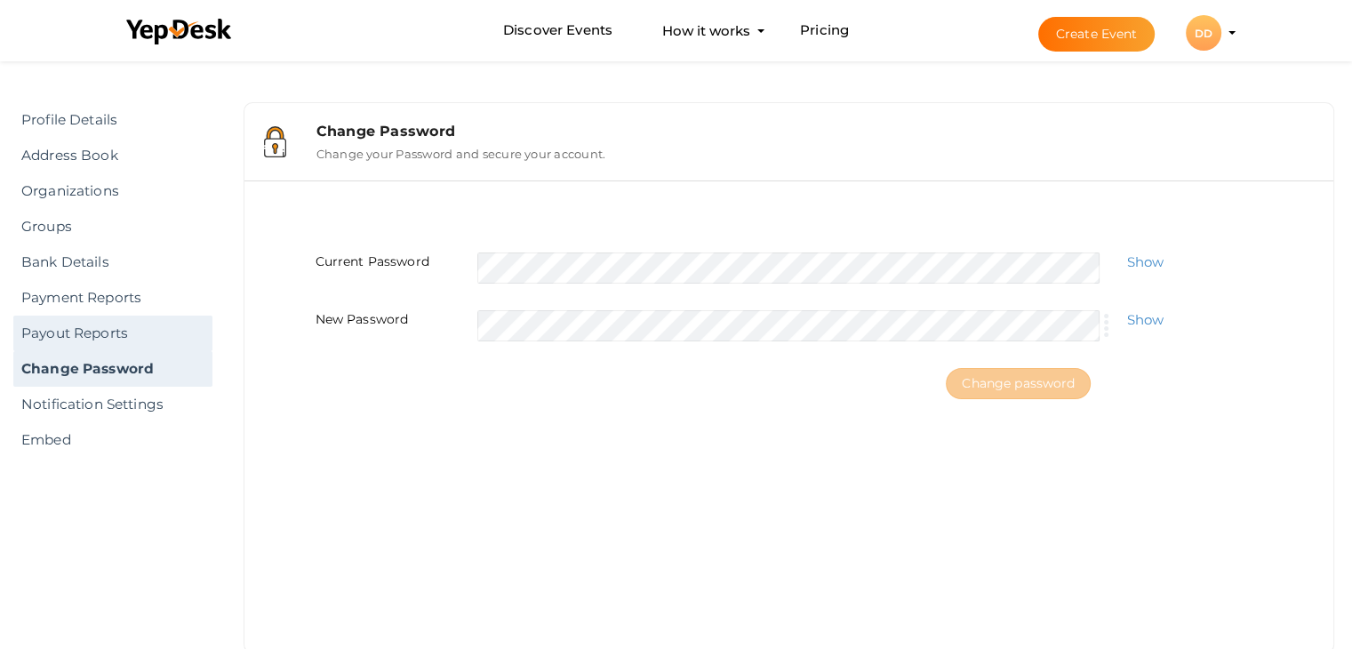
click at [120, 339] on link "Payout Reports" at bounding box center [112, 334] width 199 height 36
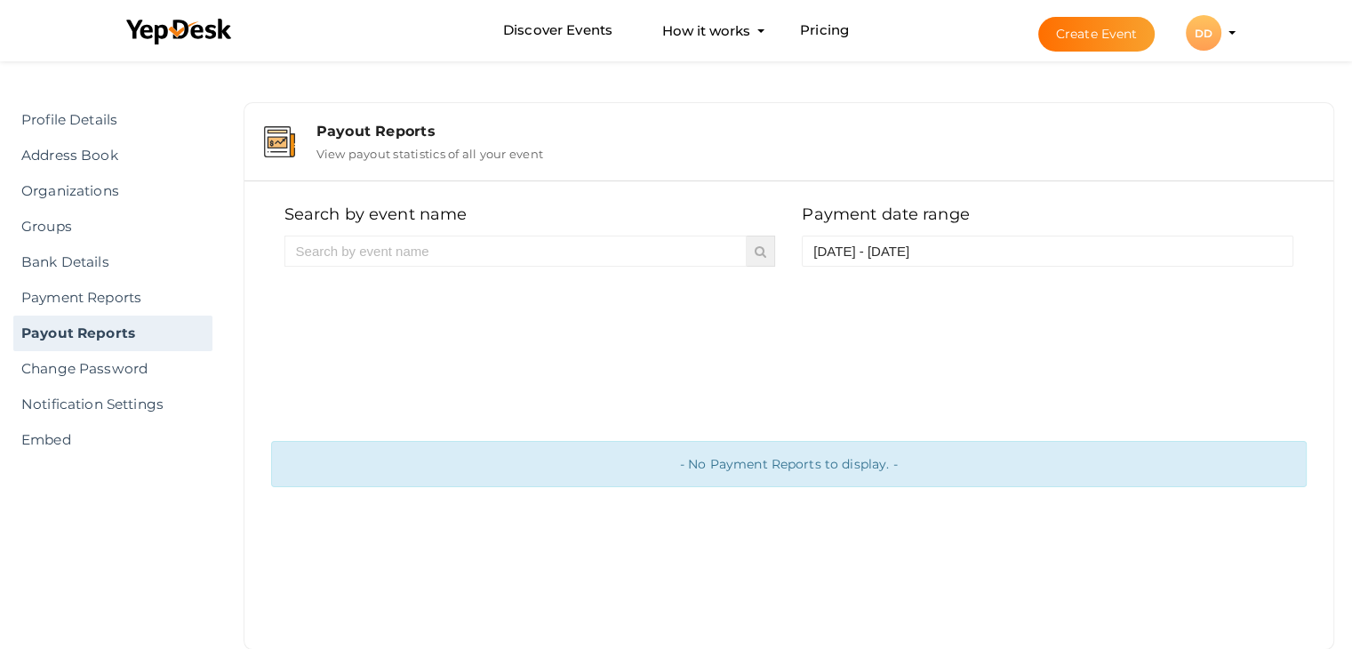
click at [122, 316] on link "Payout Reports" at bounding box center [112, 334] width 199 height 36
click at [131, 290] on link "Payment Reports" at bounding box center [112, 298] width 199 height 36
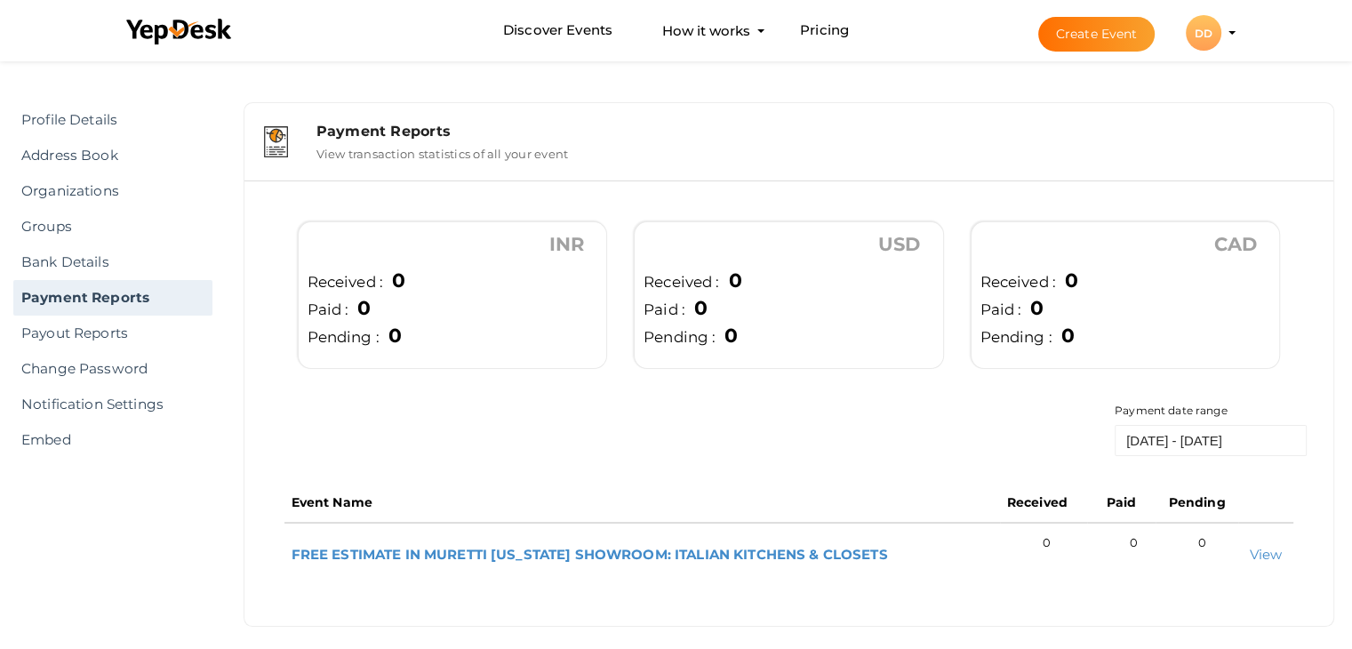
scroll to position [12, 0]
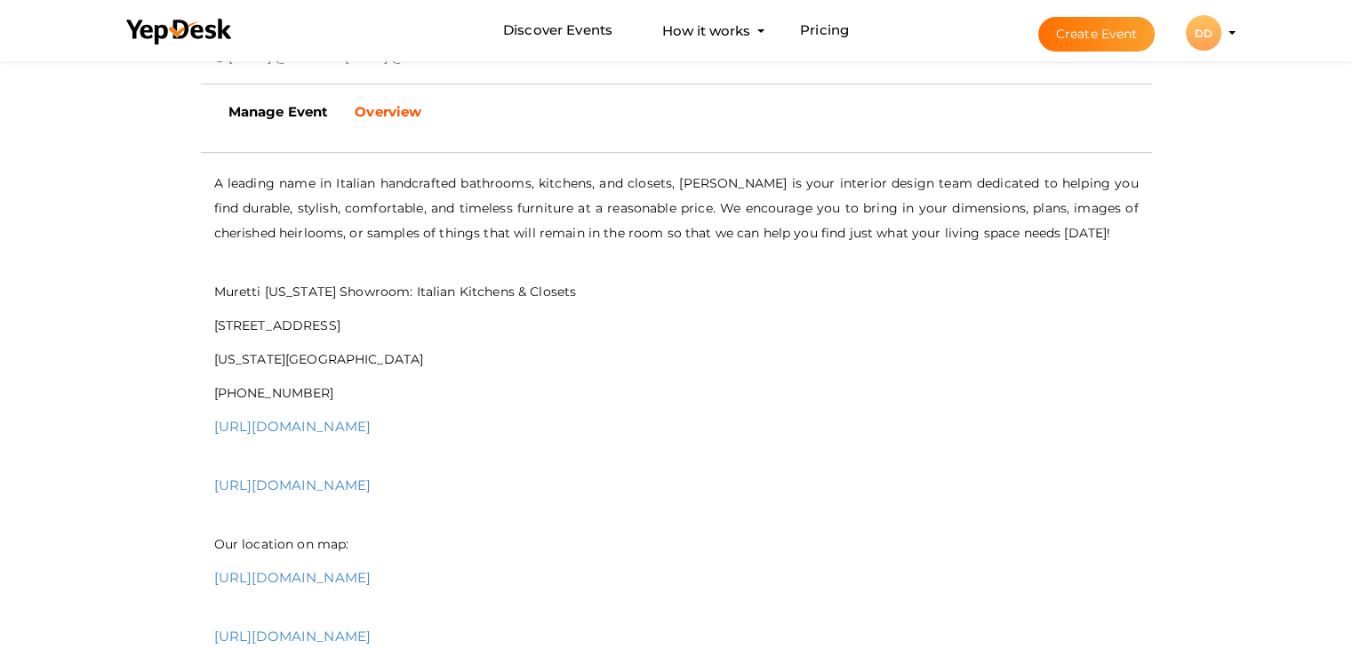
scroll to position [533, 0]
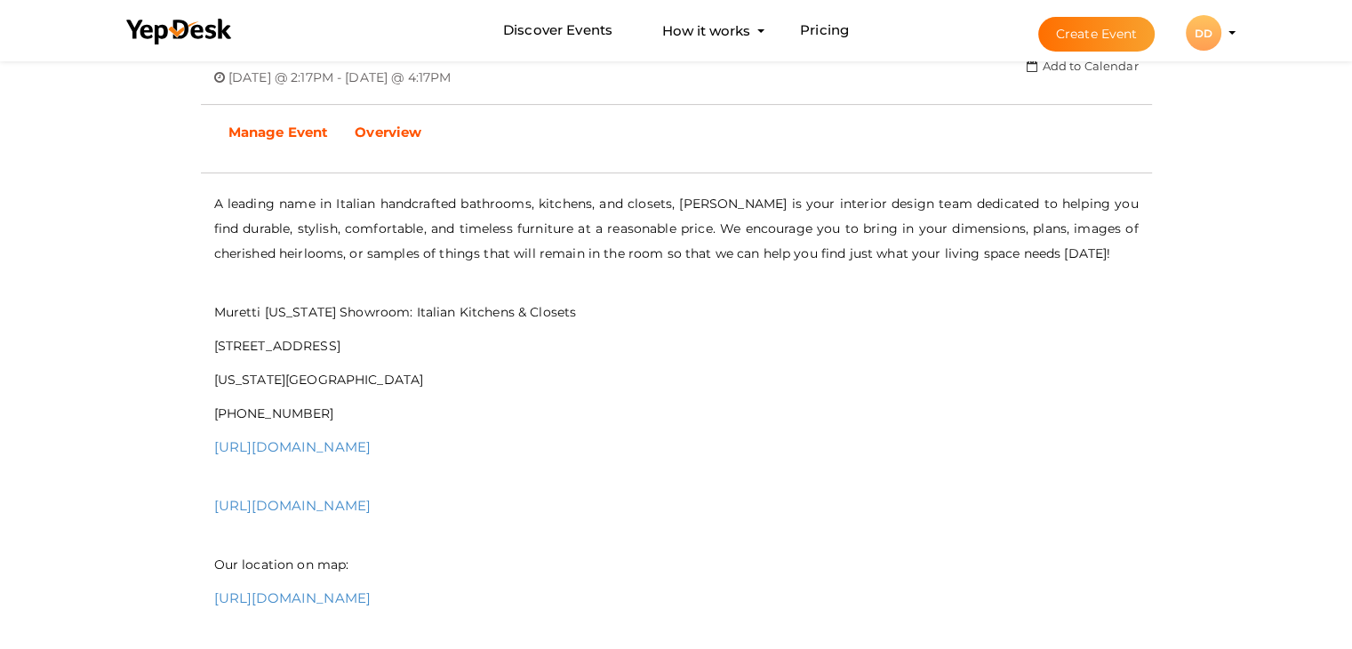
click at [291, 131] on b "Manage Event" at bounding box center [278, 132] width 100 height 17
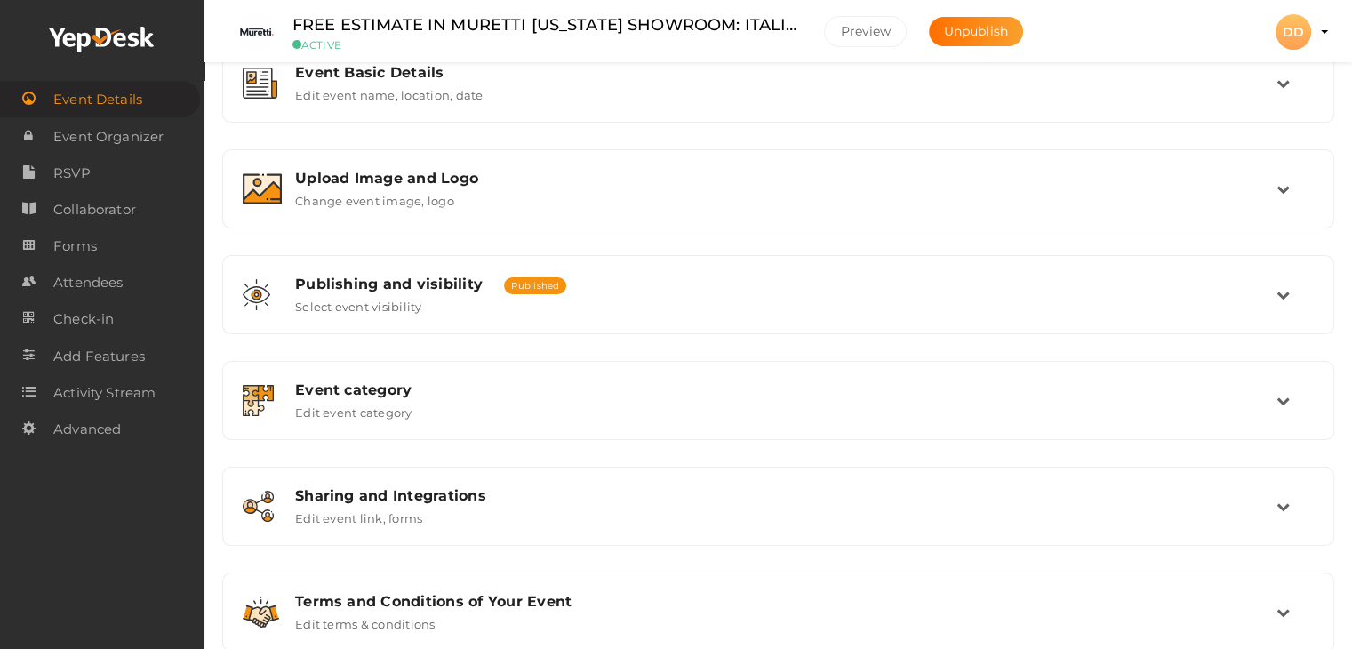
scroll to position [300, 0]
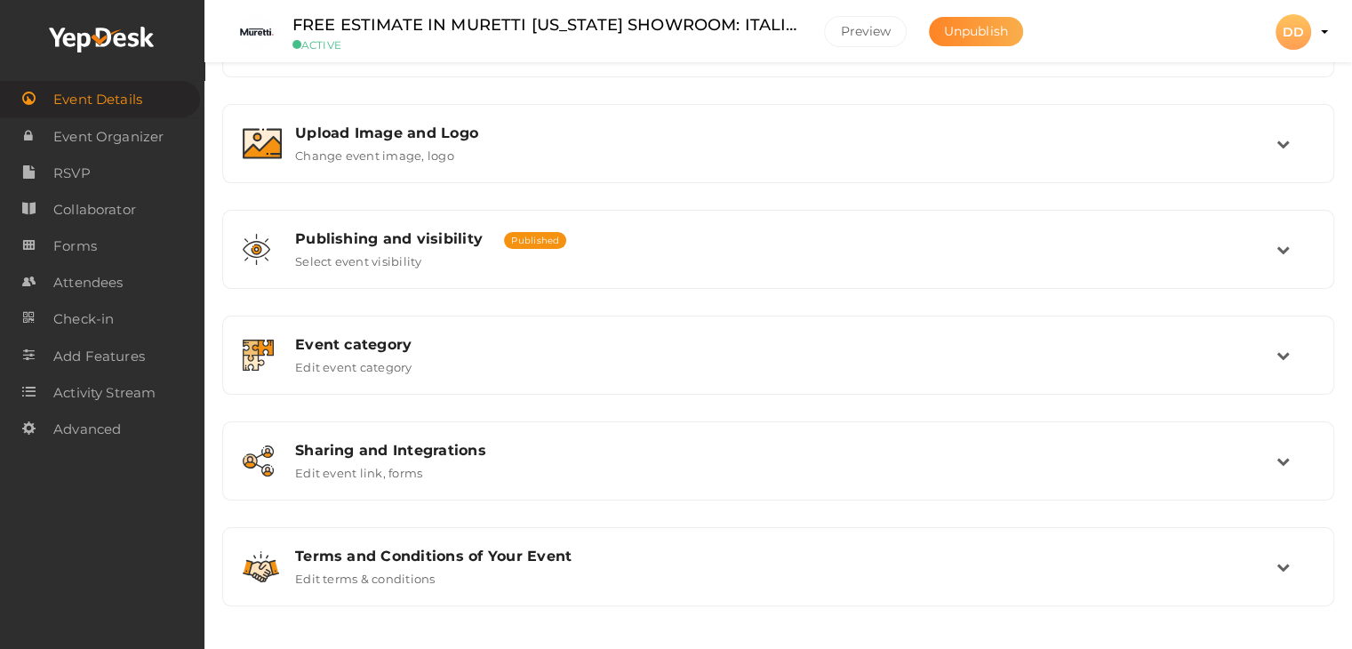
click at [956, 32] on span "Unpublish" at bounding box center [976, 31] width 64 height 16
